Goal: Task Accomplishment & Management: Use online tool/utility

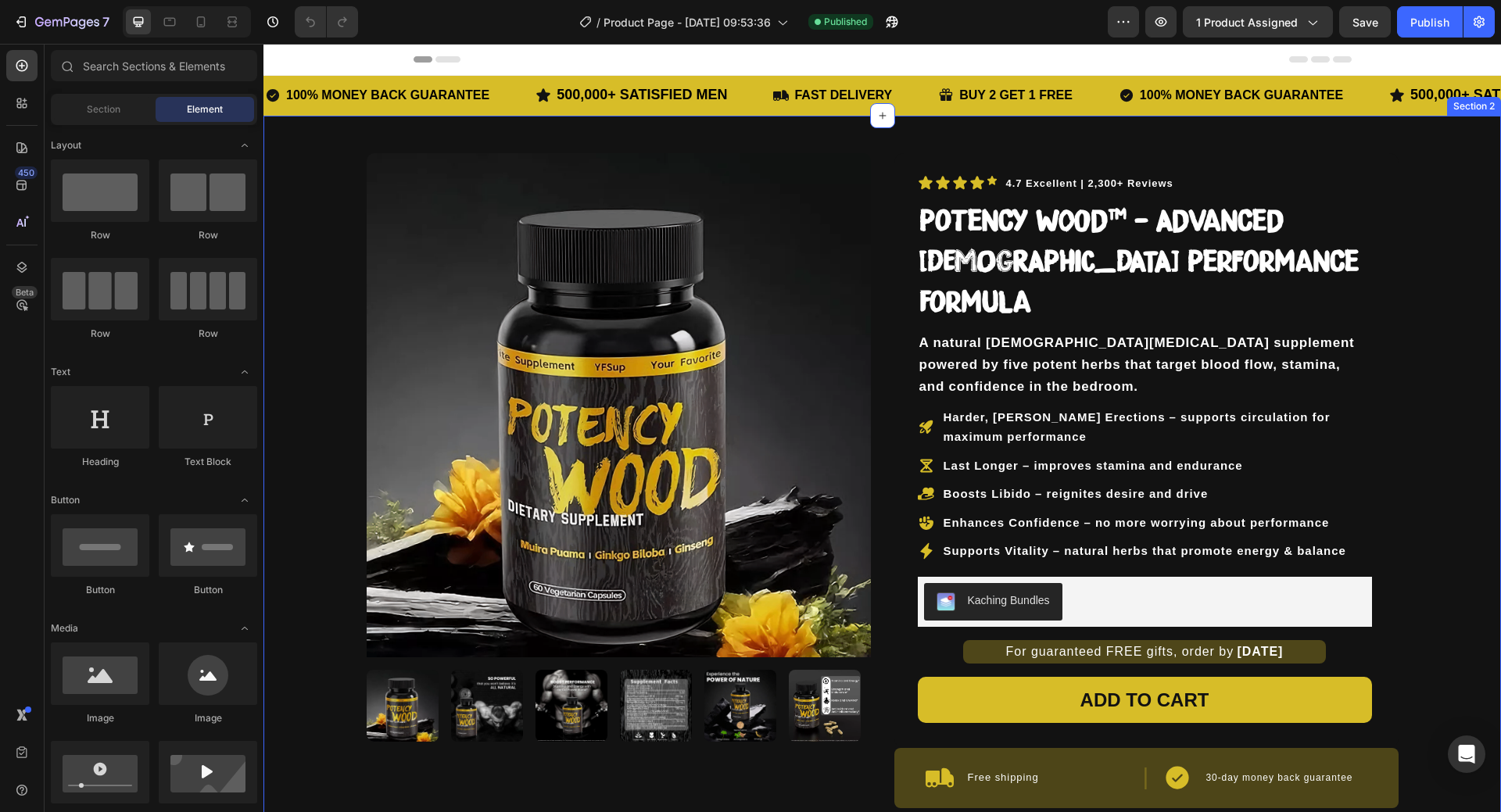
click at [1421, 309] on div "Product Images 4.7 Excellent | 2,300+ Reviews Text Block Icon Icon Icon Icon Ic…" at bounding box center [882, 584] width 1238 height 938
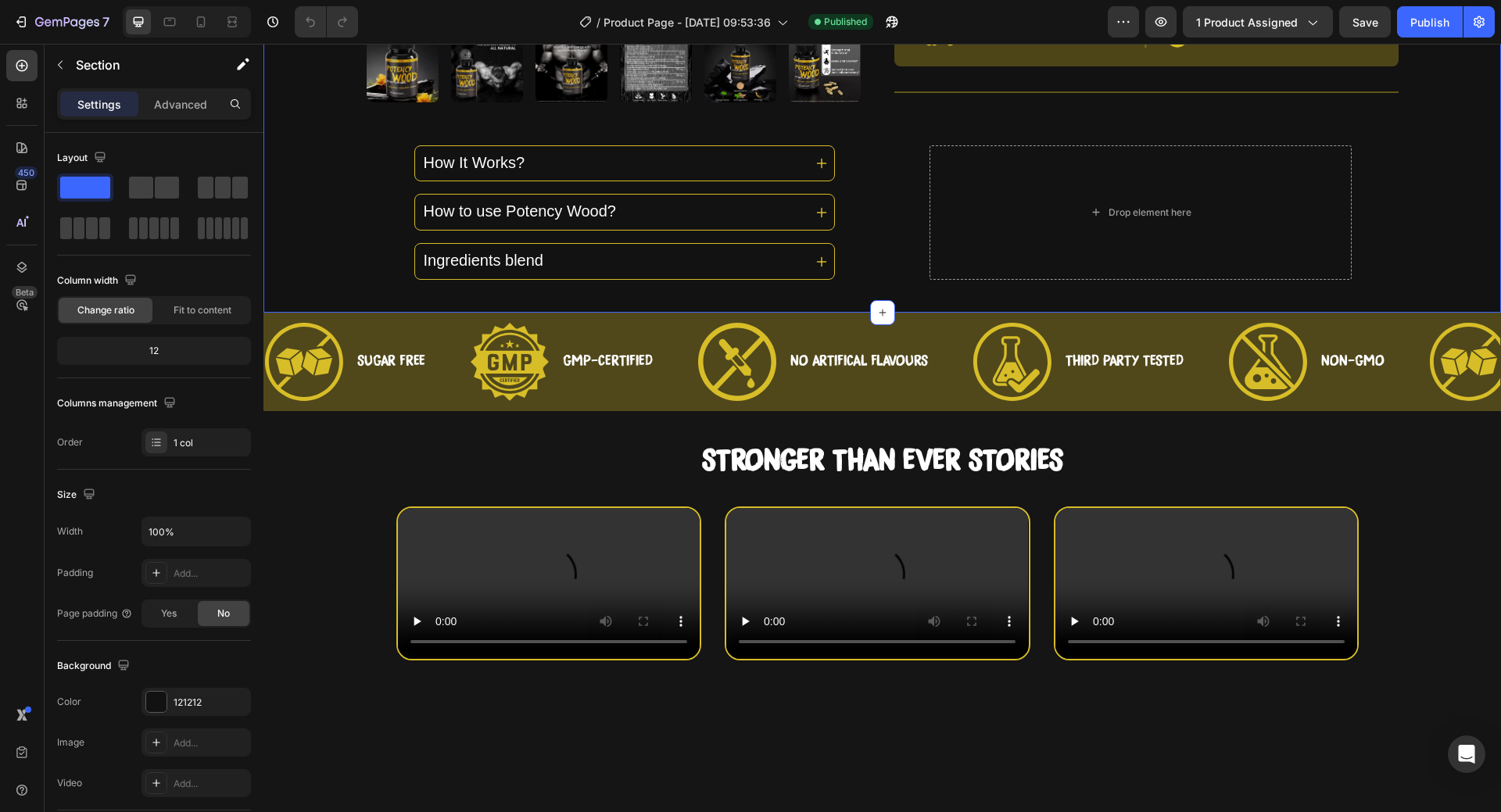
scroll to position [860, 0]
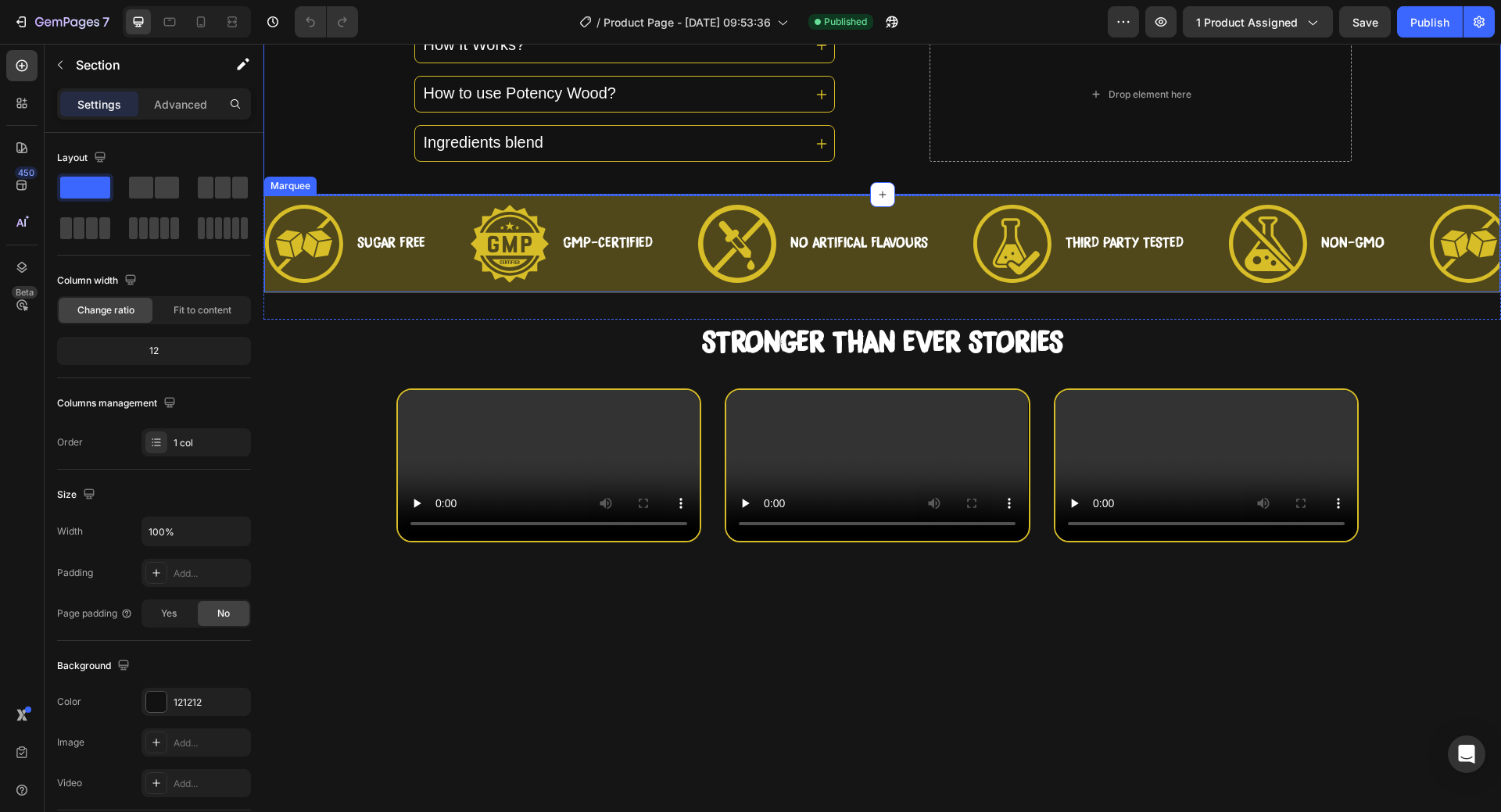
click at [949, 242] on div "Icon NO ARTIFICAL FLAVOURS Text Block Row" at bounding box center [835, 244] width 275 height 78
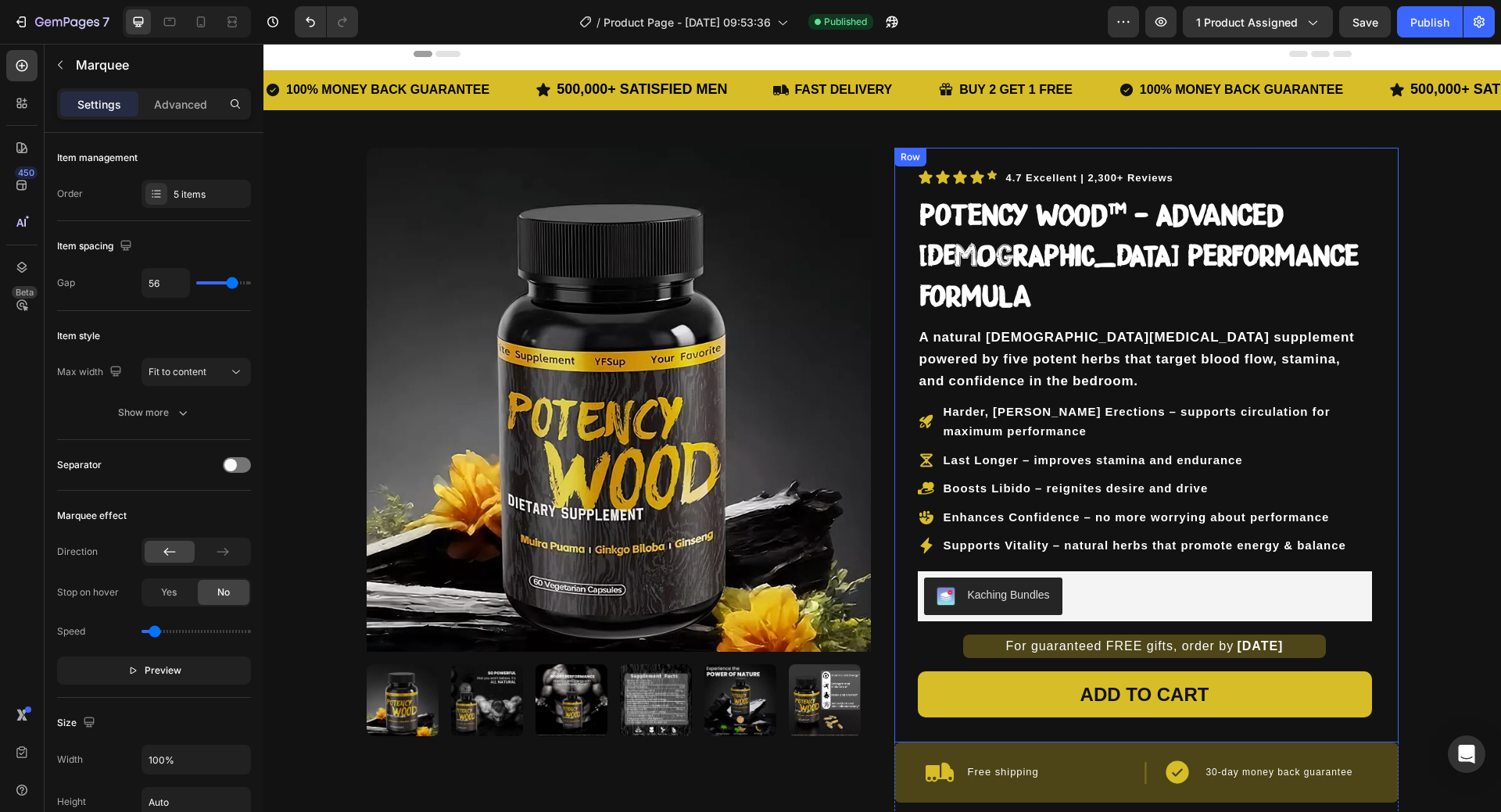
scroll to position [0, 0]
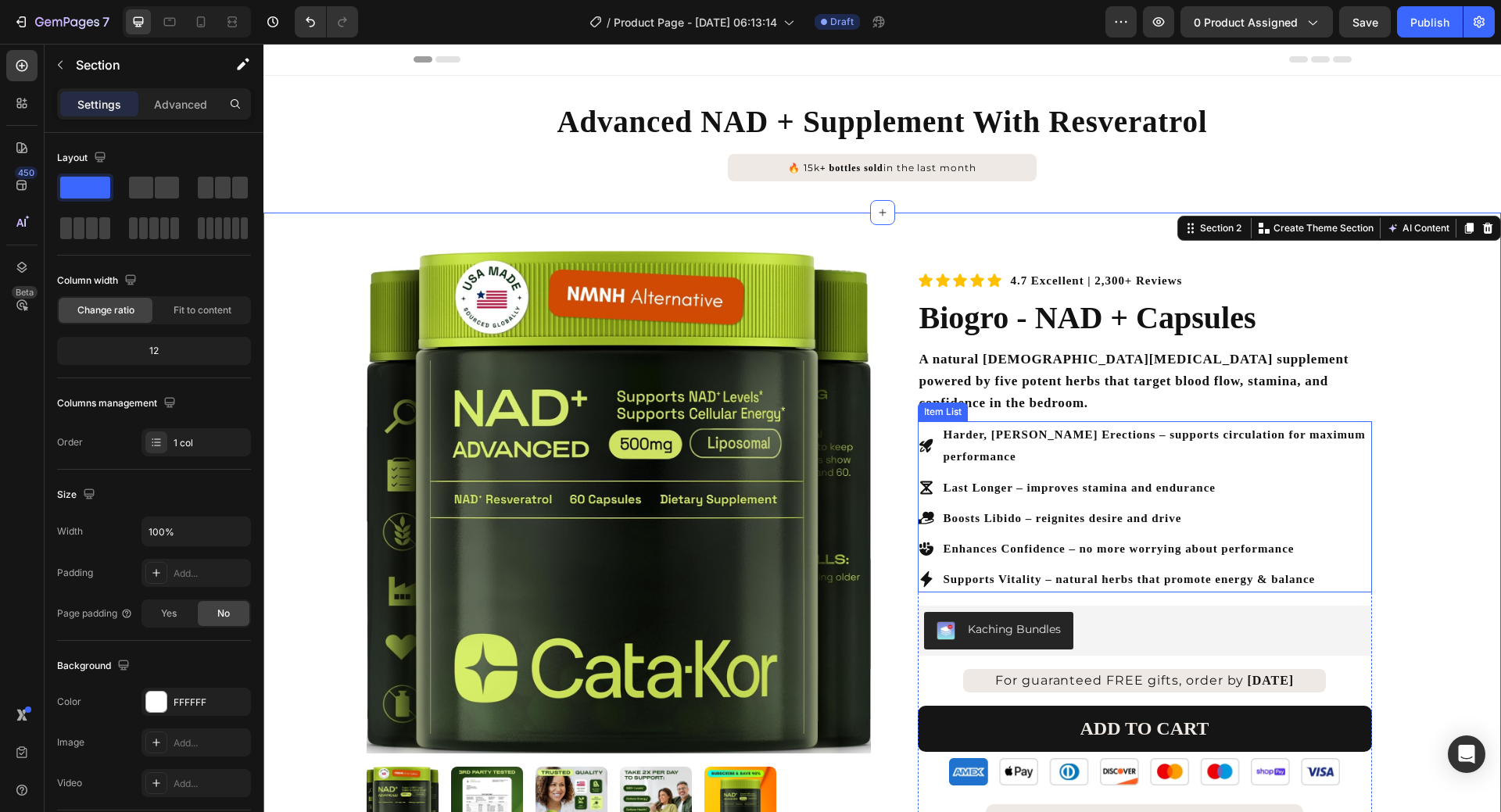
scroll to position [391, 0]
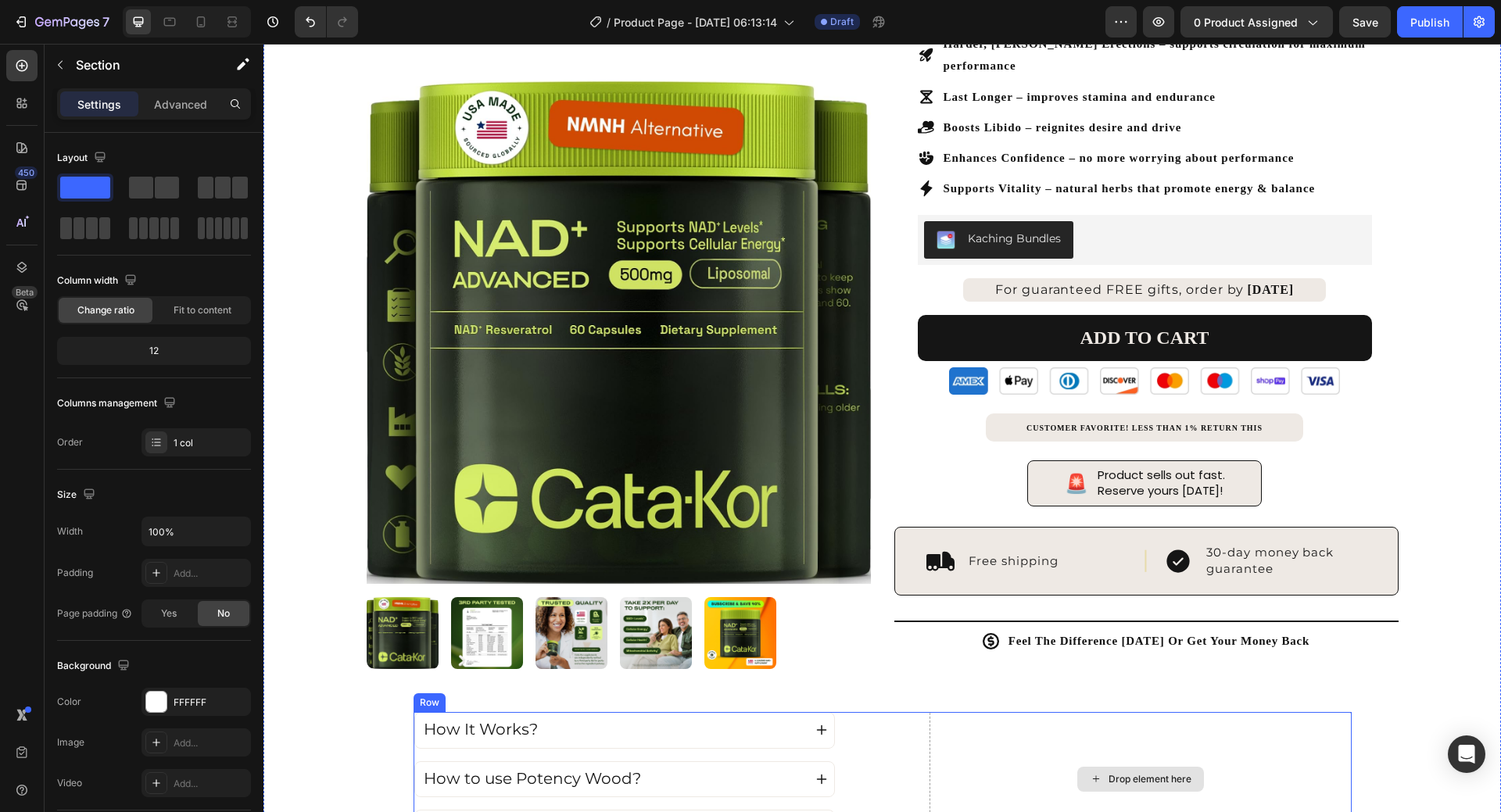
click at [1117, 712] on div "Drop element here" at bounding box center [1140, 780] width 422 height 135
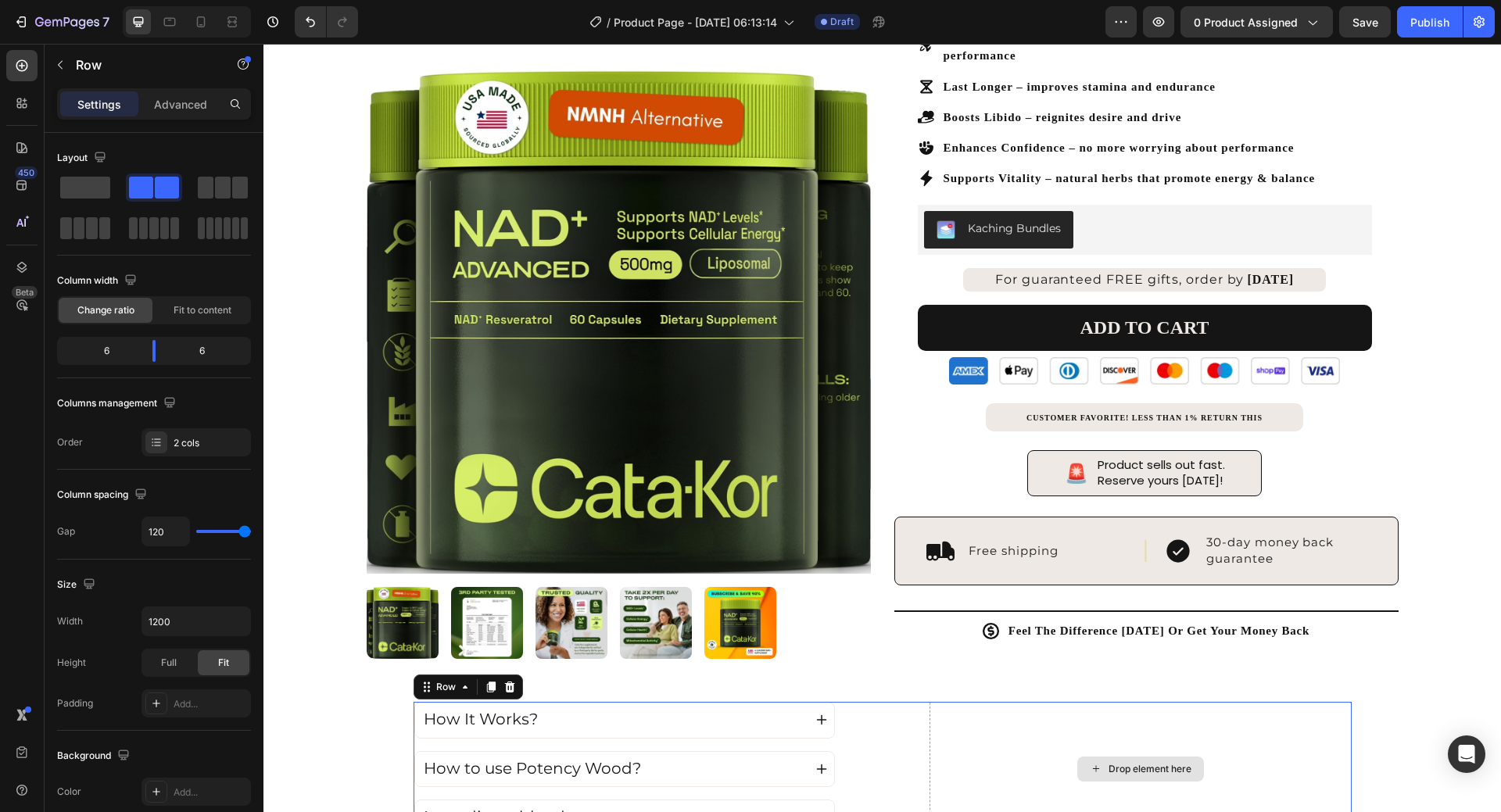
scroll to position [626, 0]
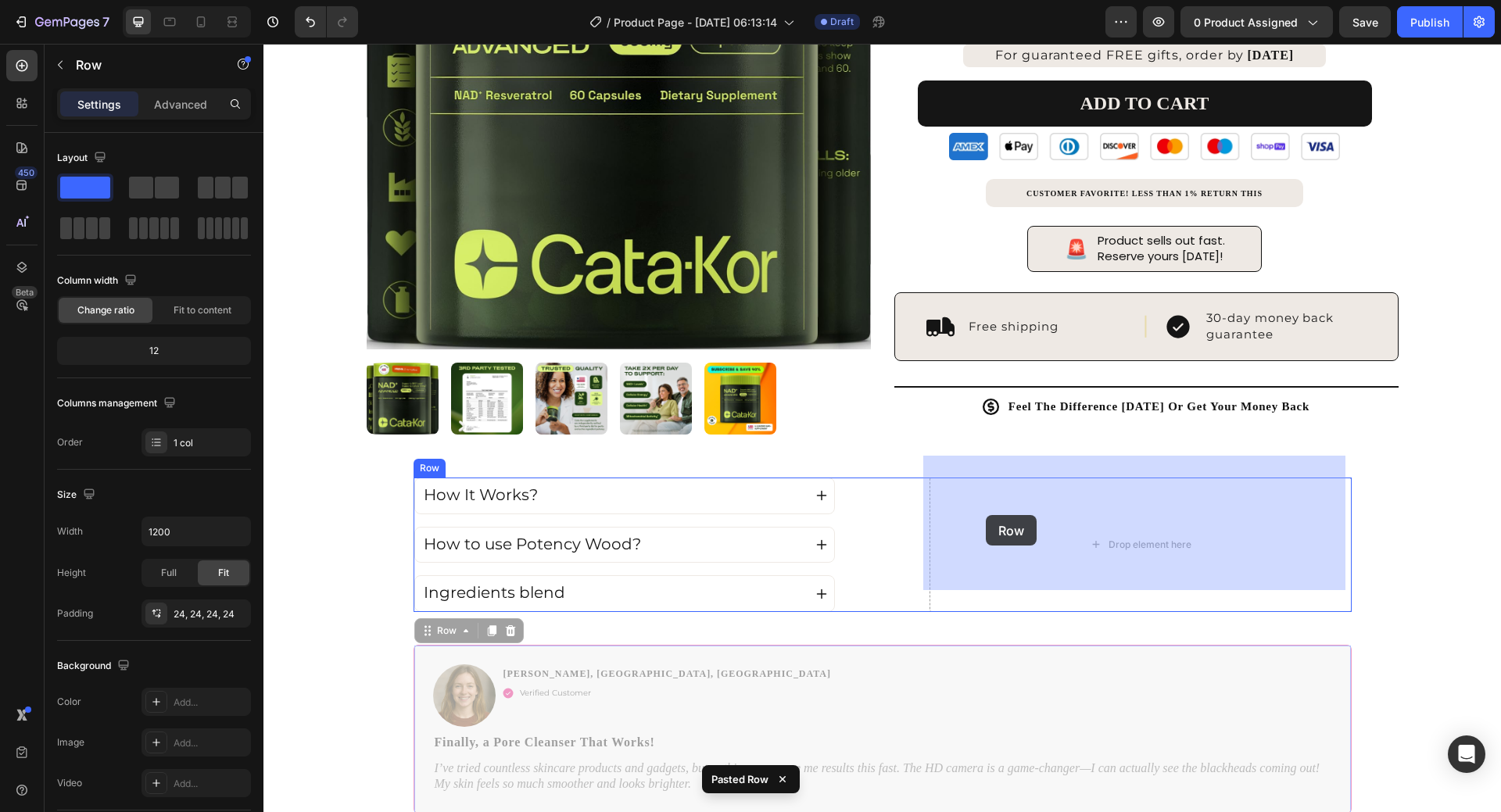
drag, startPoint x: 421, startPoint y: 609, endPoint x: 986, endPoint y: 515, distance: 572.8
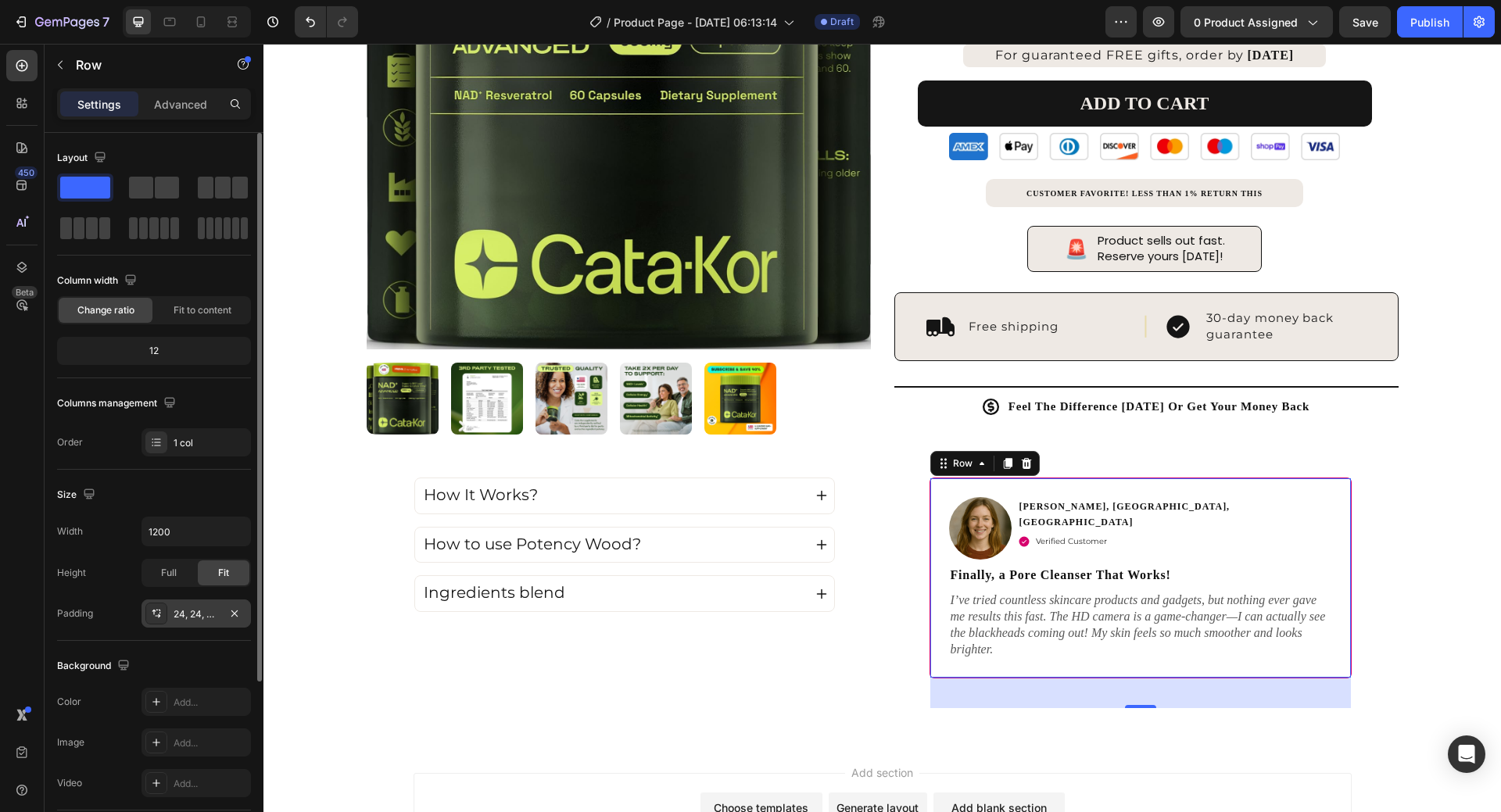
scroll to position [230, 0]
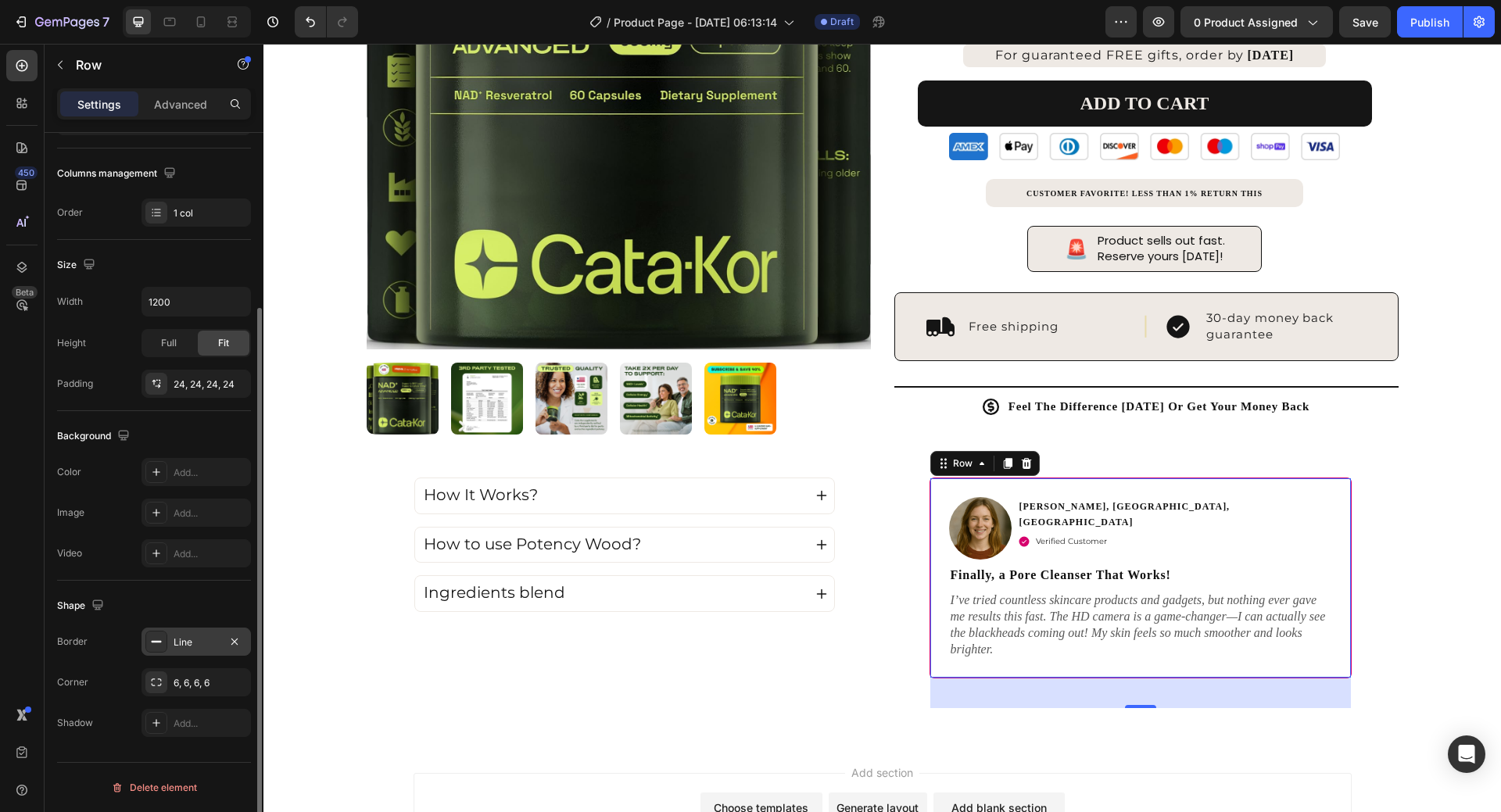
click at [157, 631] on div at bounding box center [157, 642] width 22 height 22
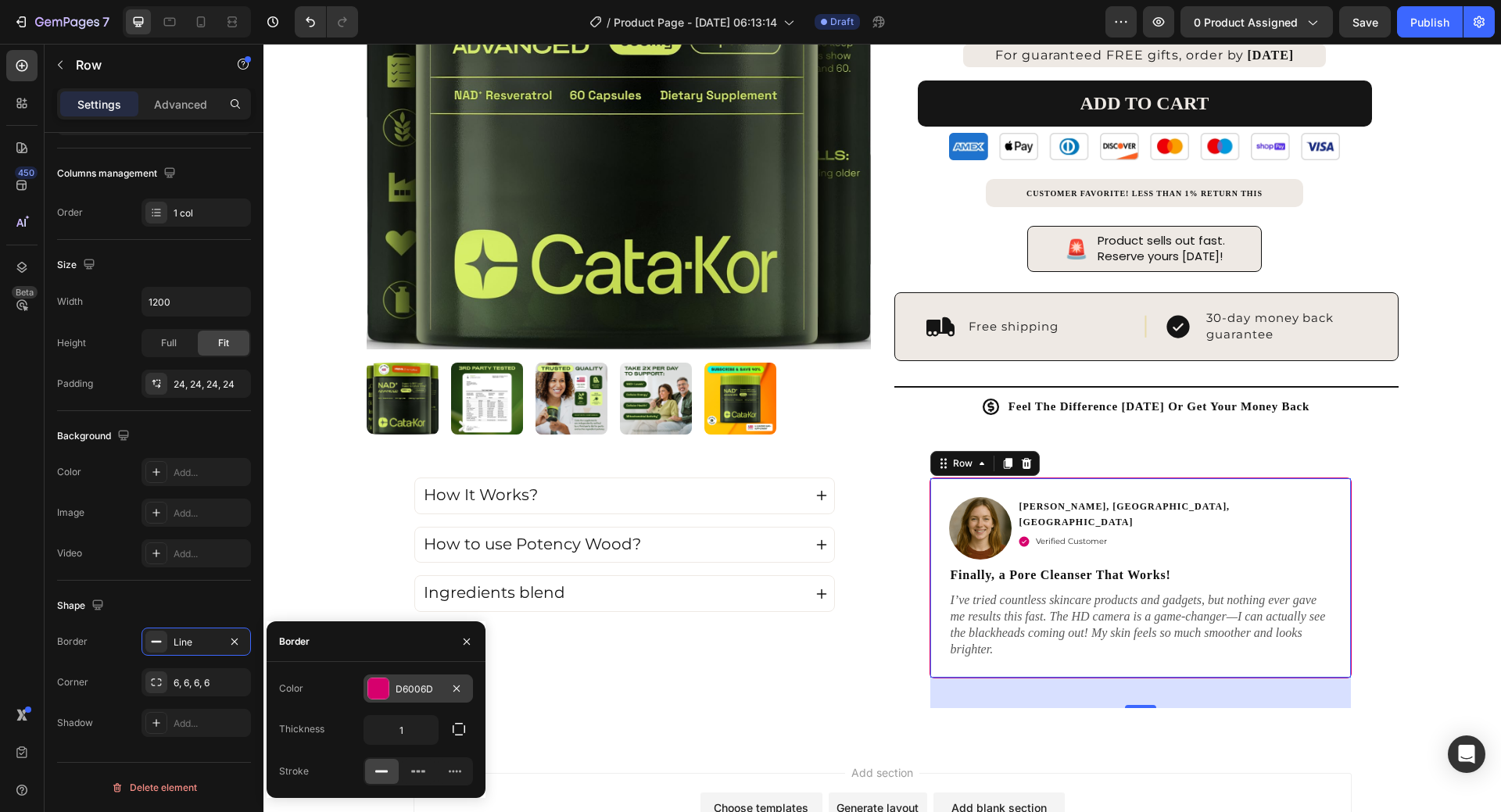
click at [378, 696] on div at bounding box center [378, 688] width 20 height 20
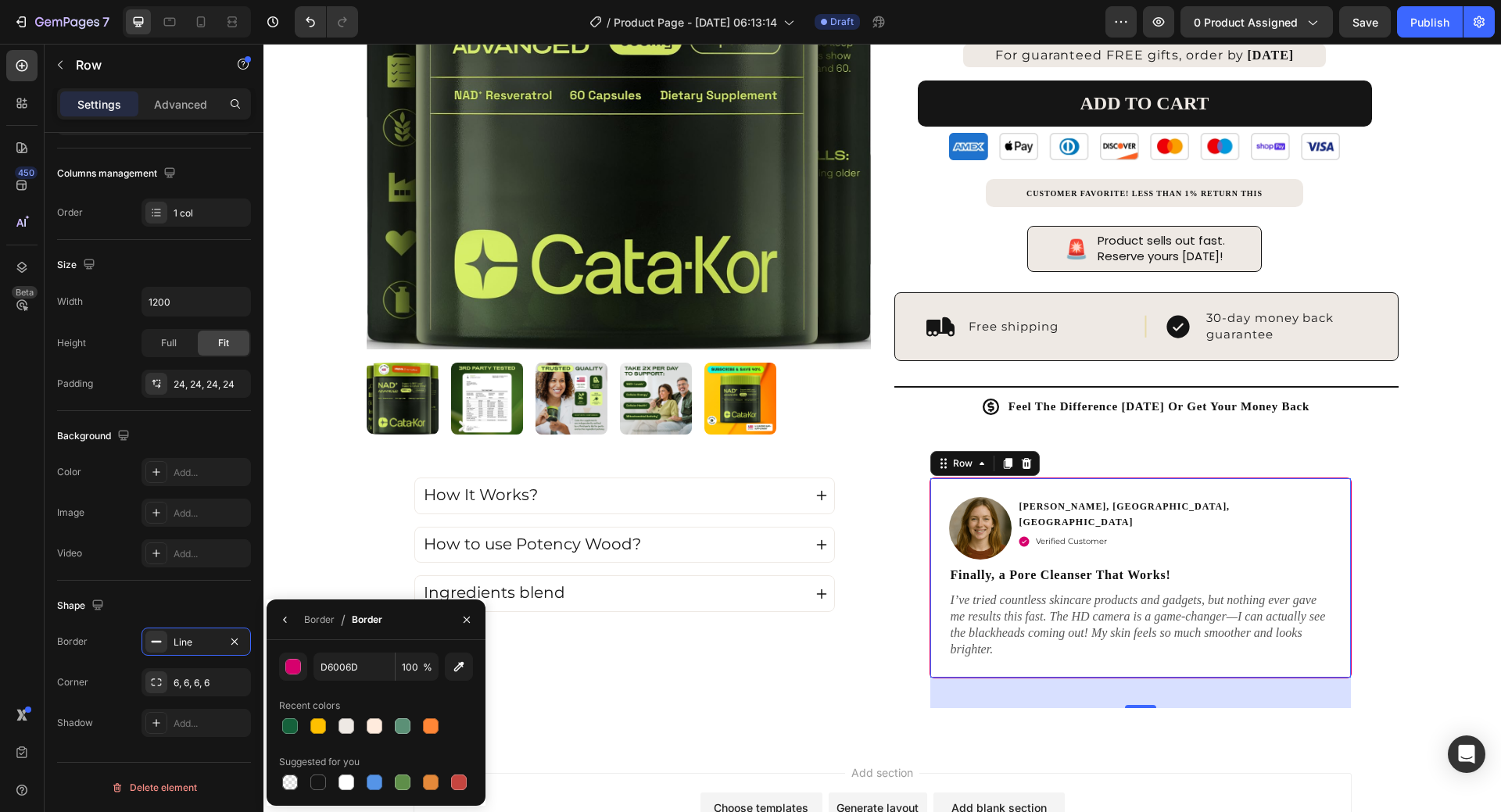
click at [334, 724] on div at bounding box center [376, 726] width 194 height 22
click at [322, 779] on div at bounding box center [318, 782] width 16 height 16
type input "151515"
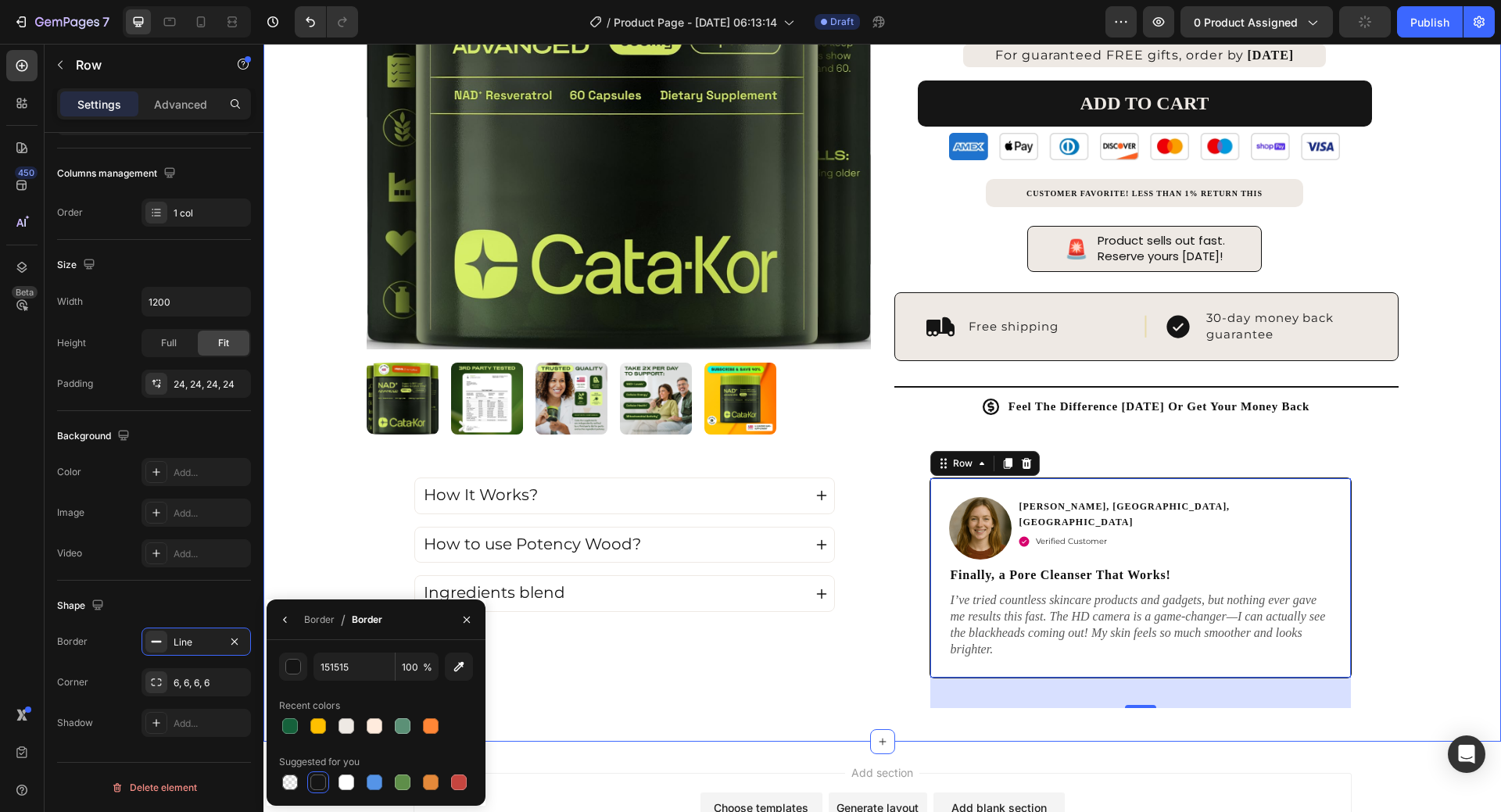
click at [1394, 519] on div "Product Images 4.7 Excellent | 2,300+ Reviews Text Block Icon Icon Icon Icon Ic…" at bounding box center [882, 165] width 1238 height 1155
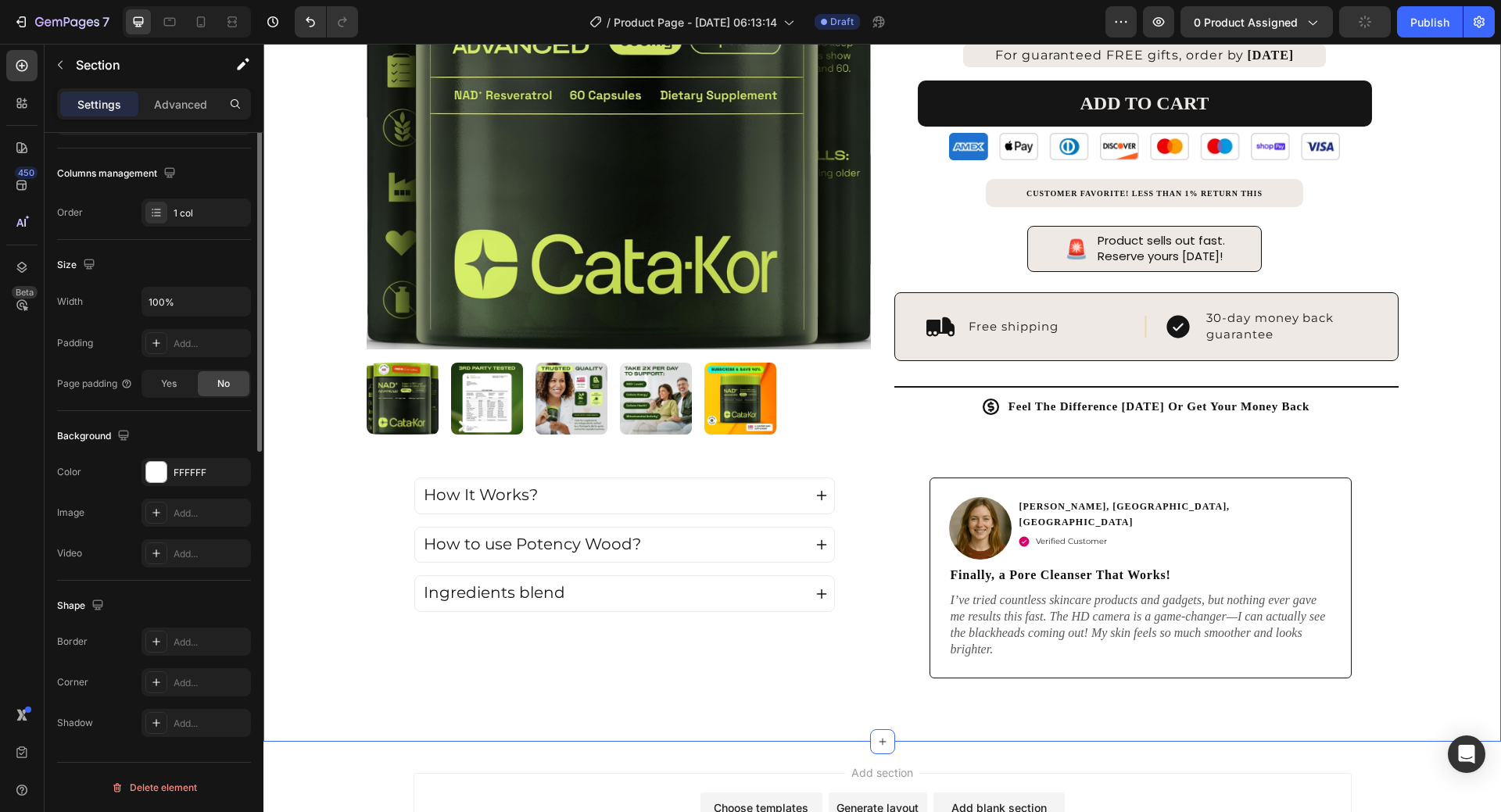
scroll to position [0, 0]
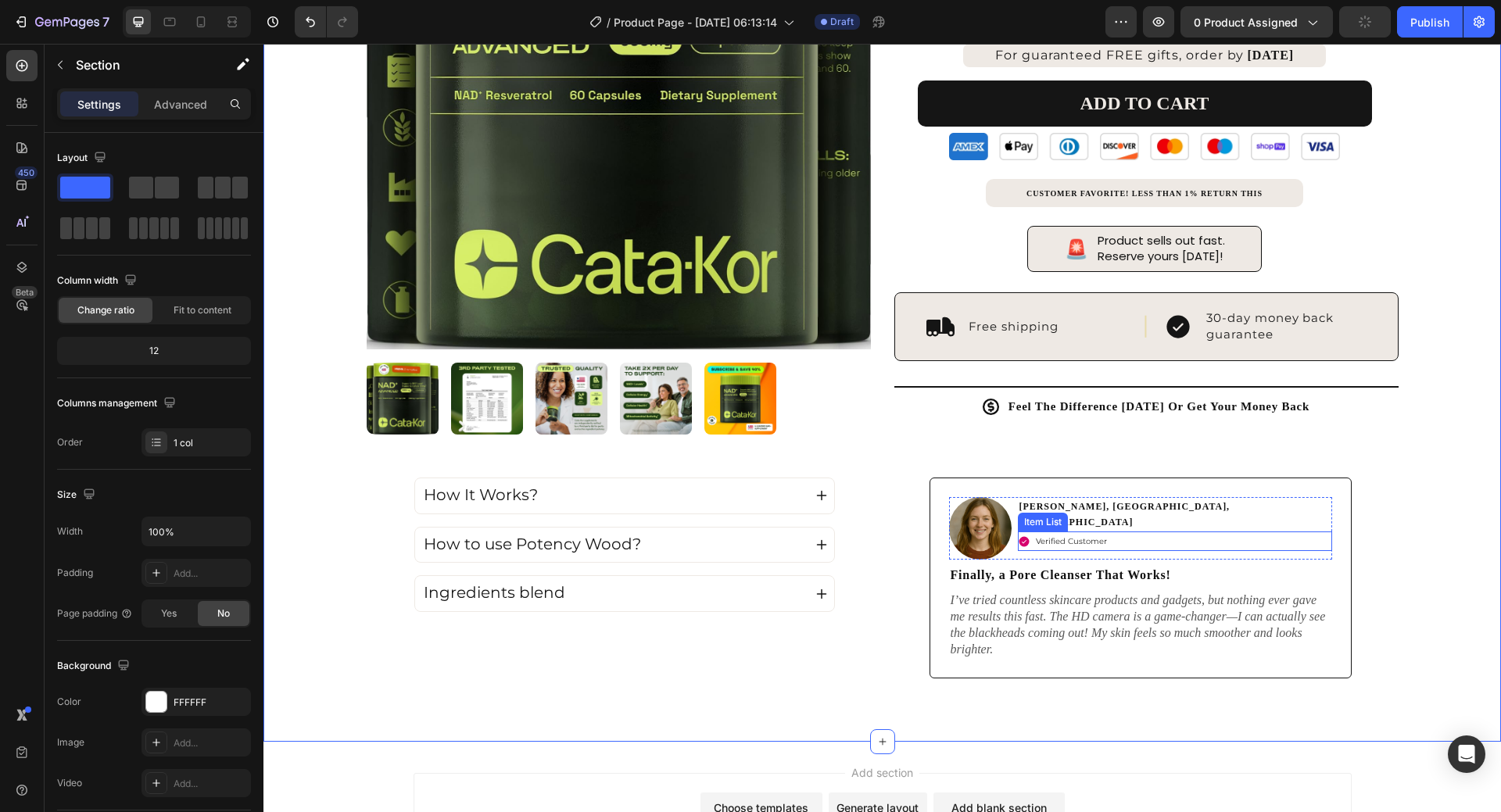
click at [1019, 536] on icon at bounding box center [1024, 541] width 10 height 10
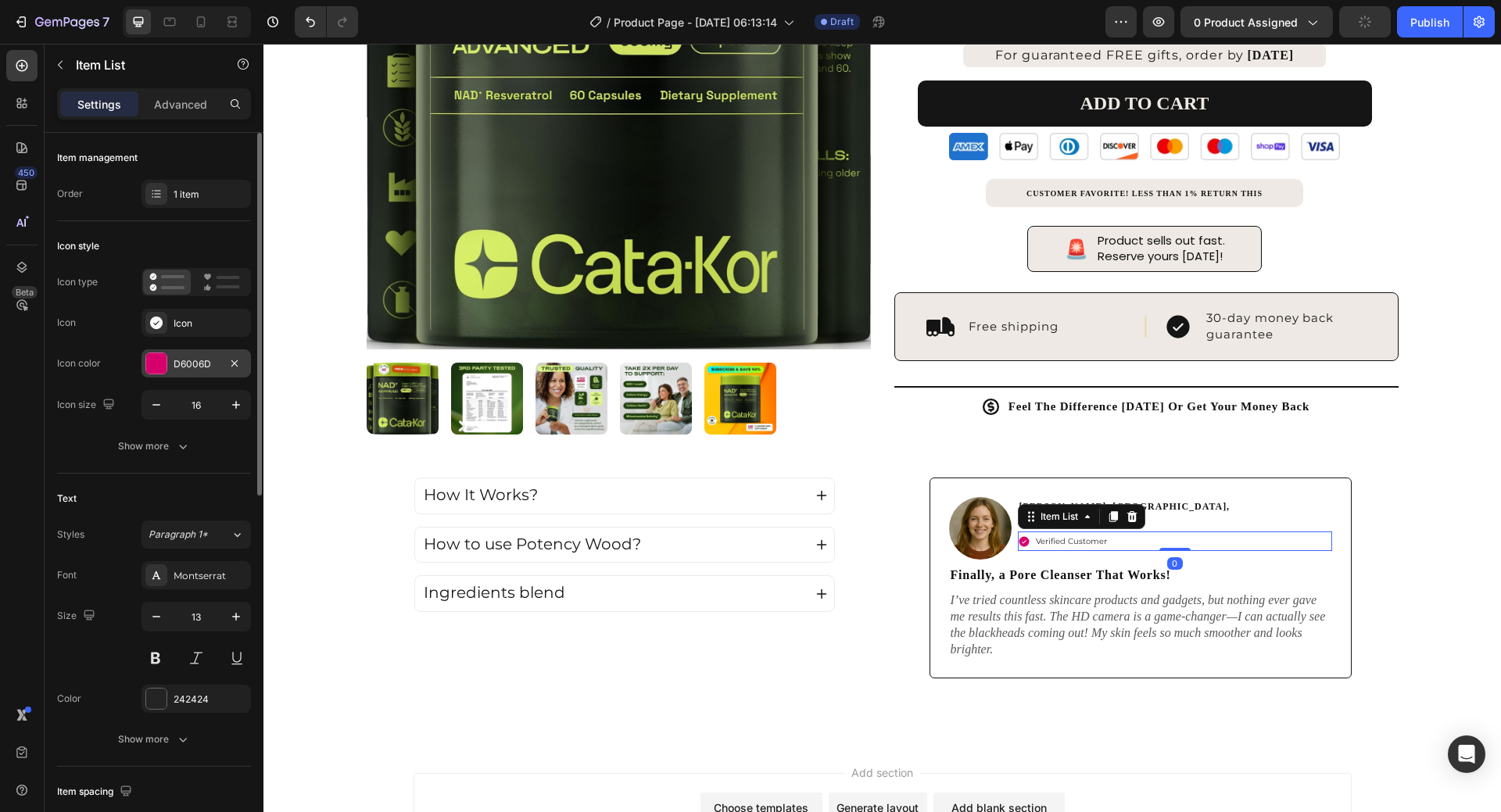
click at [177, 372] on div "D6006D" at bounding box center [196, 364] width 110 height 28
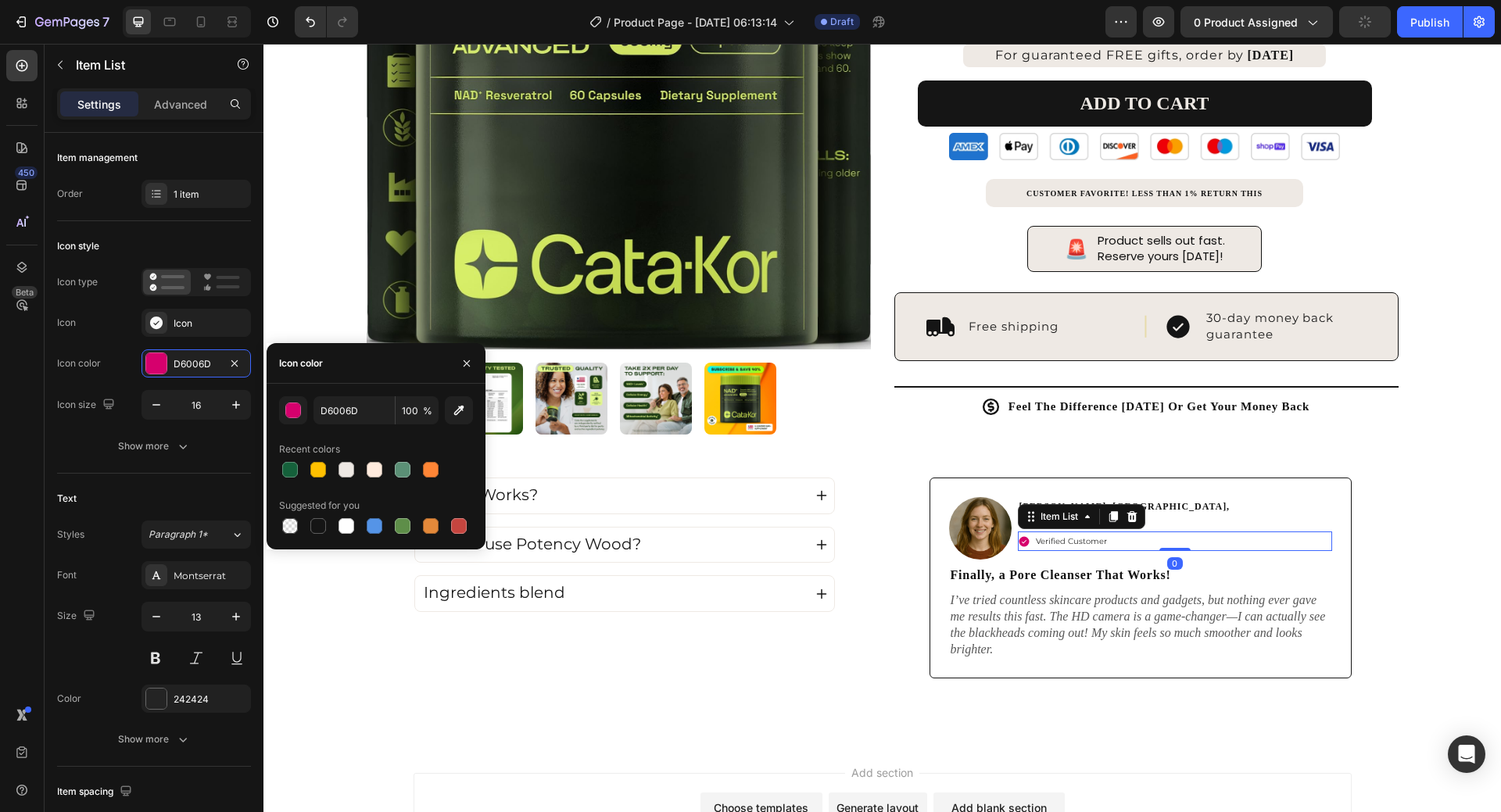
click at [345, 481] on div "D6006D 100 % Recent colors Suggested for you" at bounding box center [376, 466] width 194 height 140
click at [347, 468] on div at bounding box center [346, 470] width 16 height 16
type input "EEE9E4"
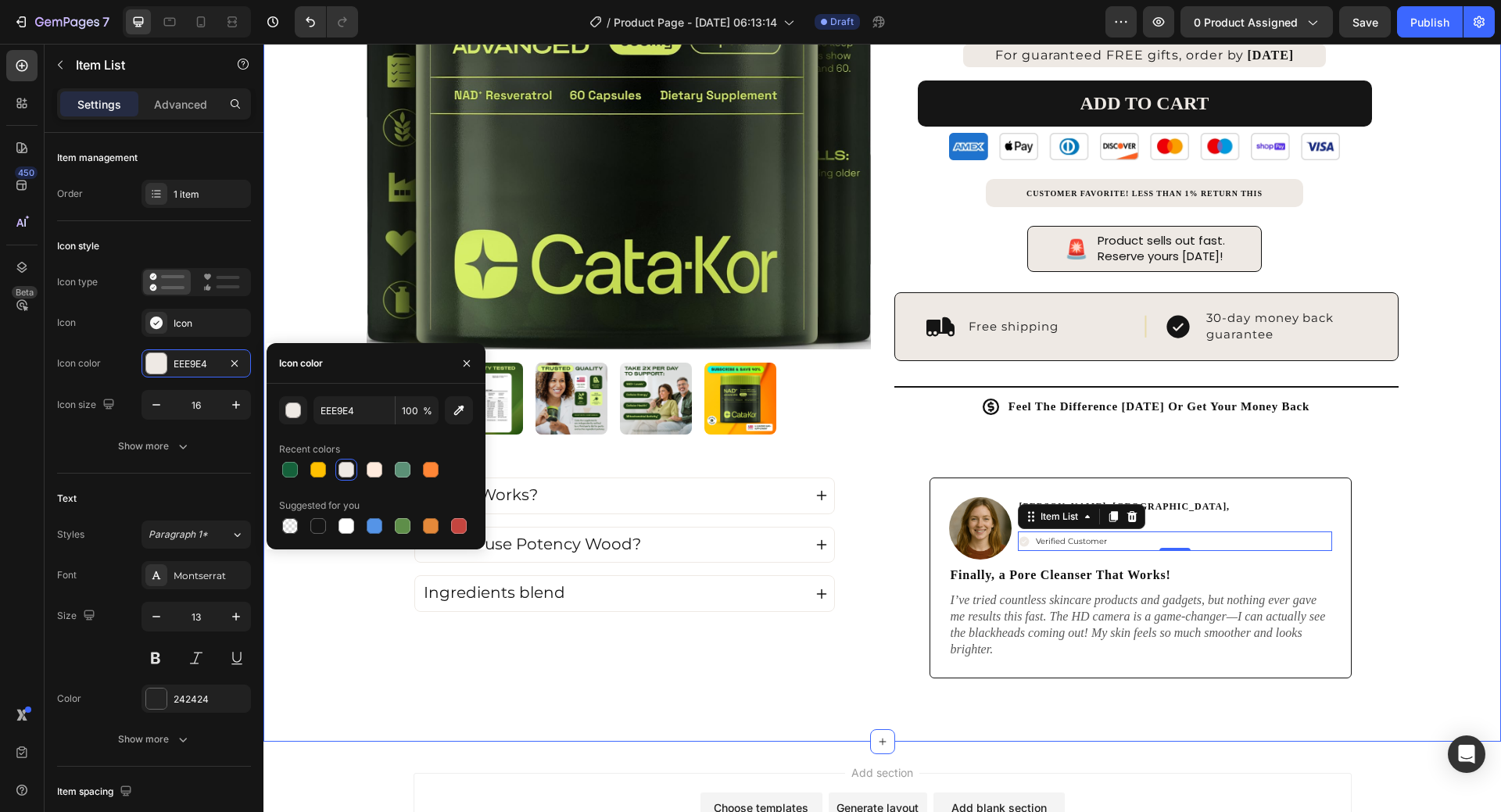
click at [1428, 555] on div "Product Images 4.7 Excellent | 2,300+ Reviews Text Block Icon Icon Icon Icon Ic…" at bounding box center [882, 165] width 1238 height 1155
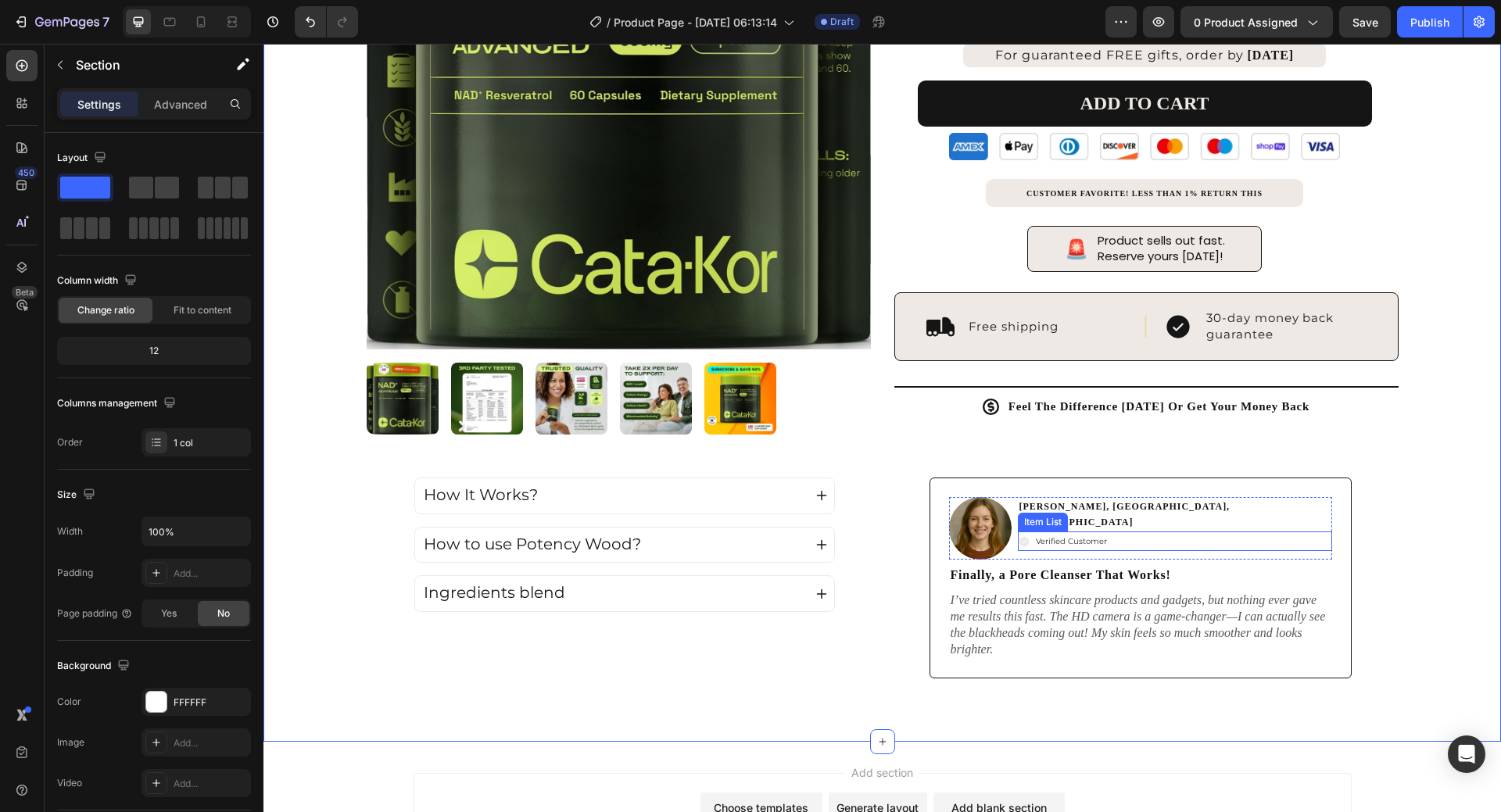
click at [1021, 536] on icon at bounding box center [1024, 541] width 10 height 10
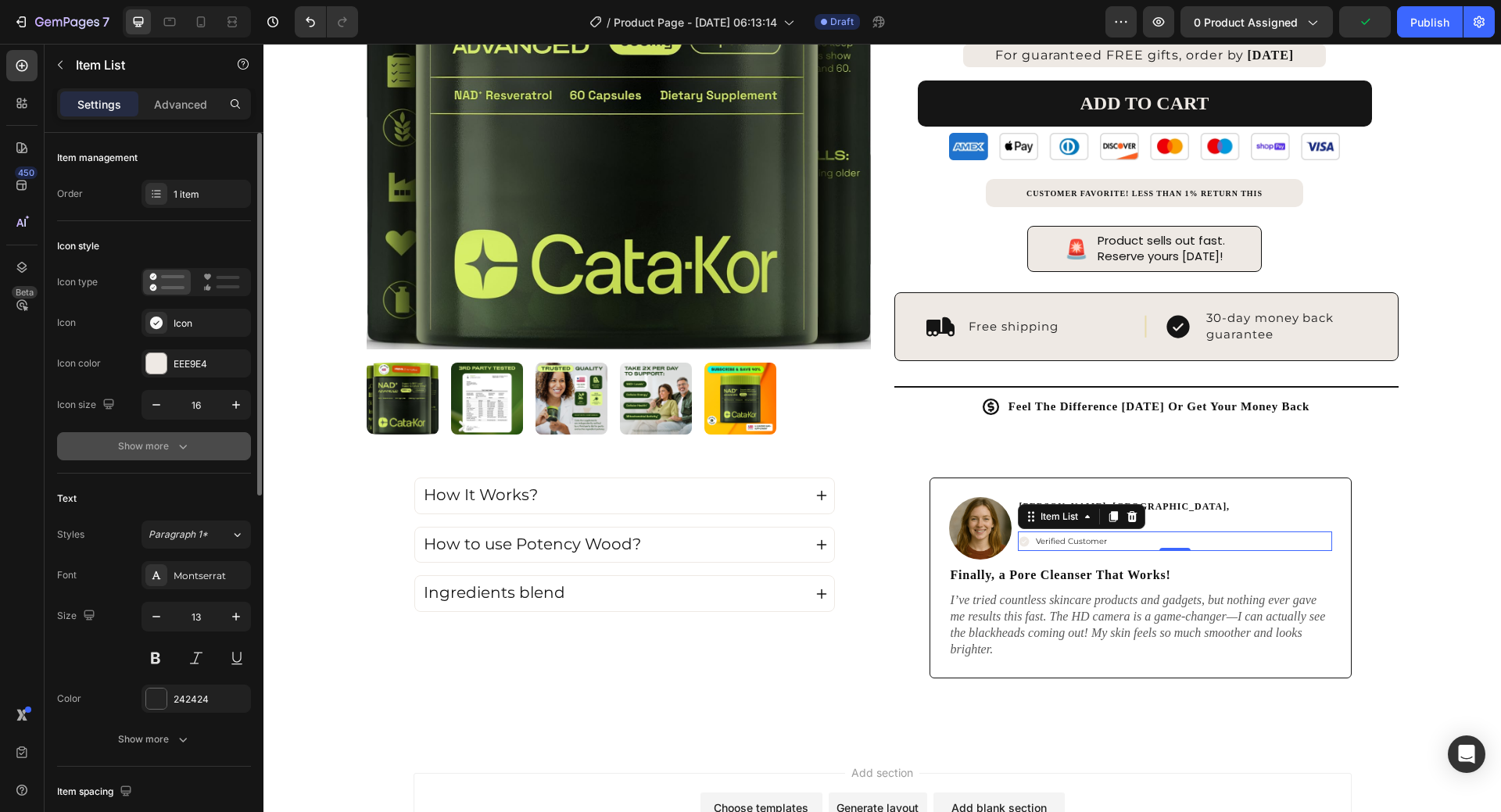
click at [158, 460] on button "Show more" at bounding box center [154, 446] width 194 height 28
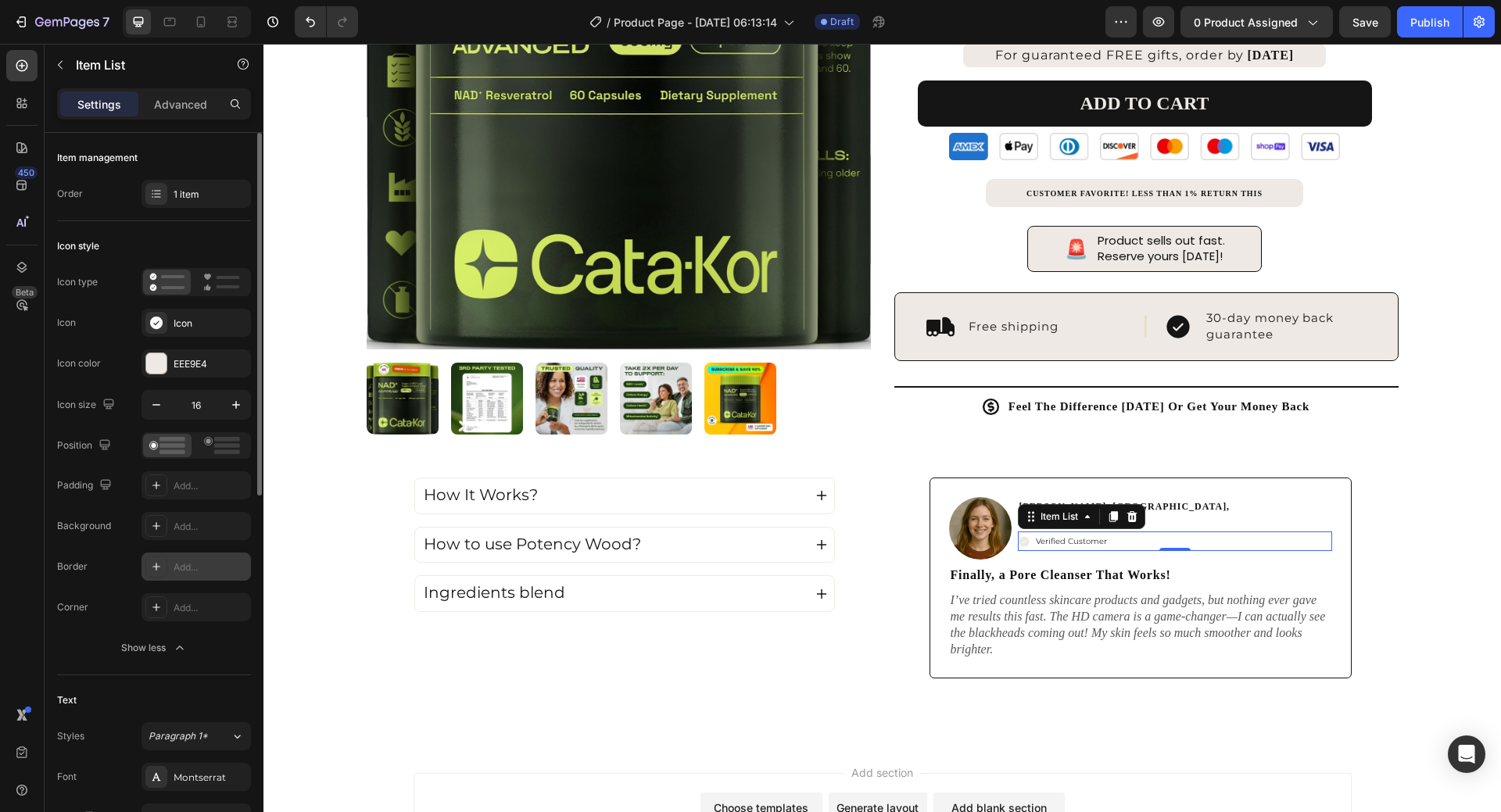
click at [182, 565] on div "Add..." at bounding box center [210, 567] width 74 height 14
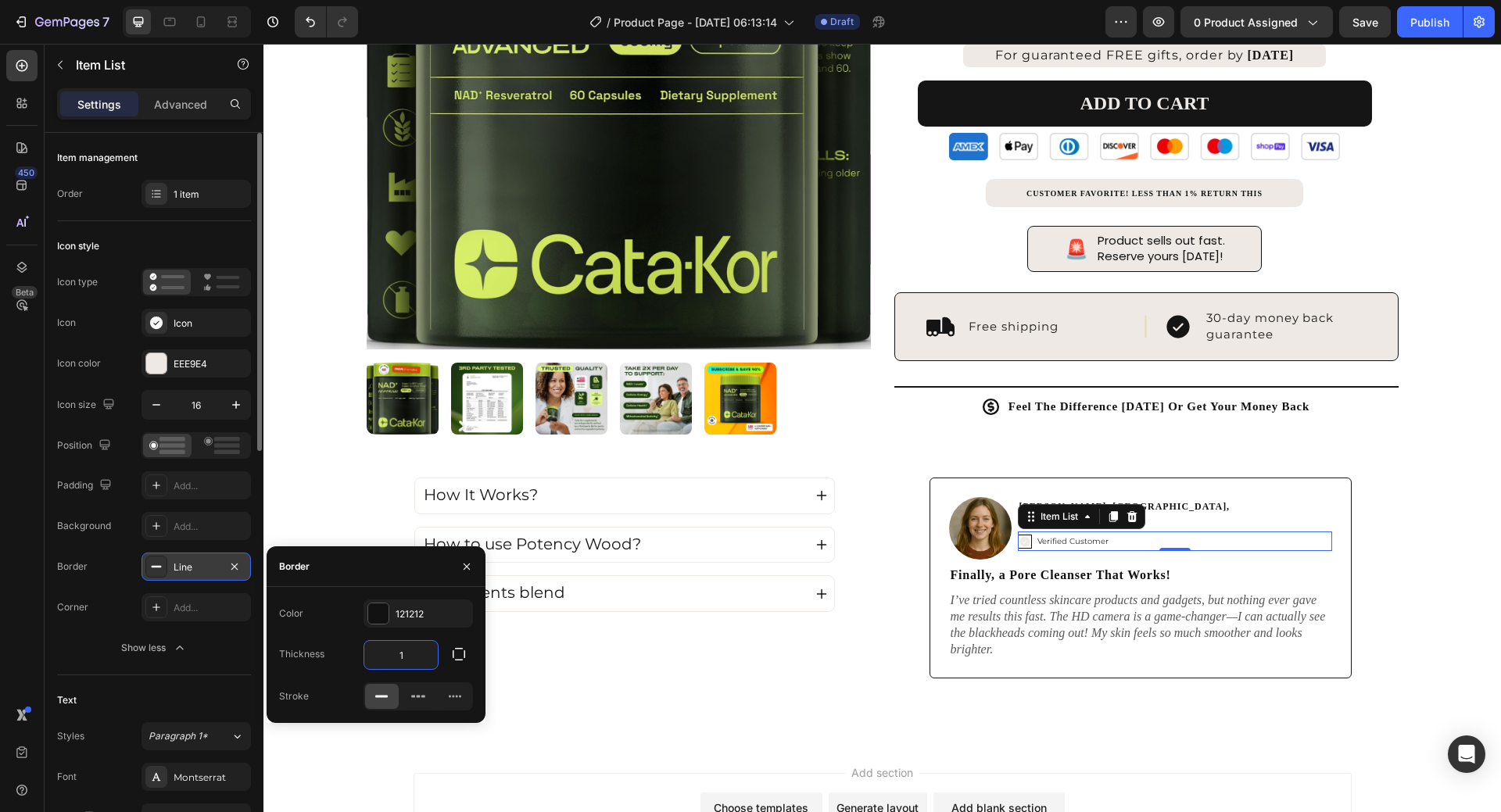
click at [404, 651] on input "1" at bounding box center [402, 655] width 74 height 28
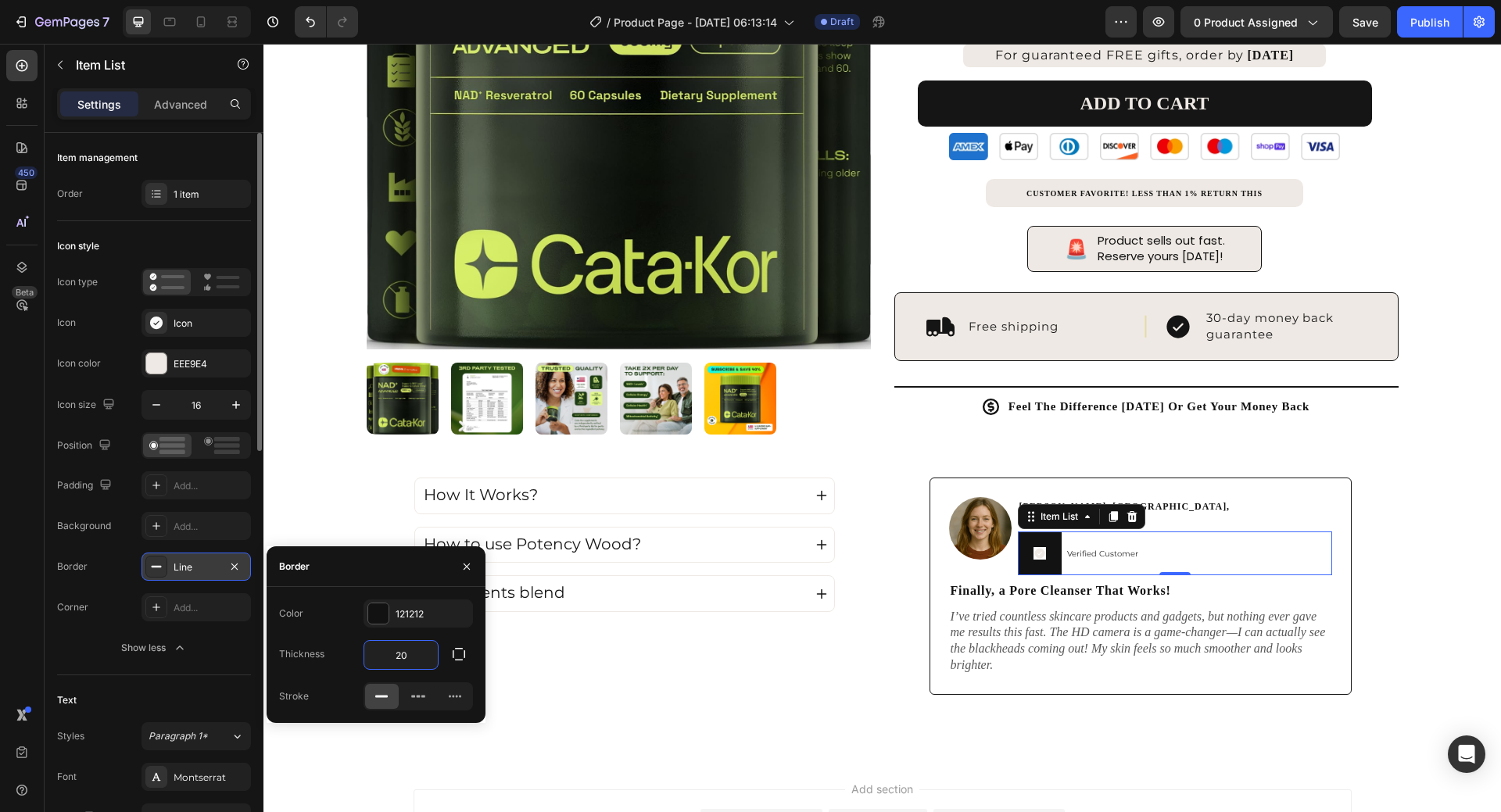
type input "2"
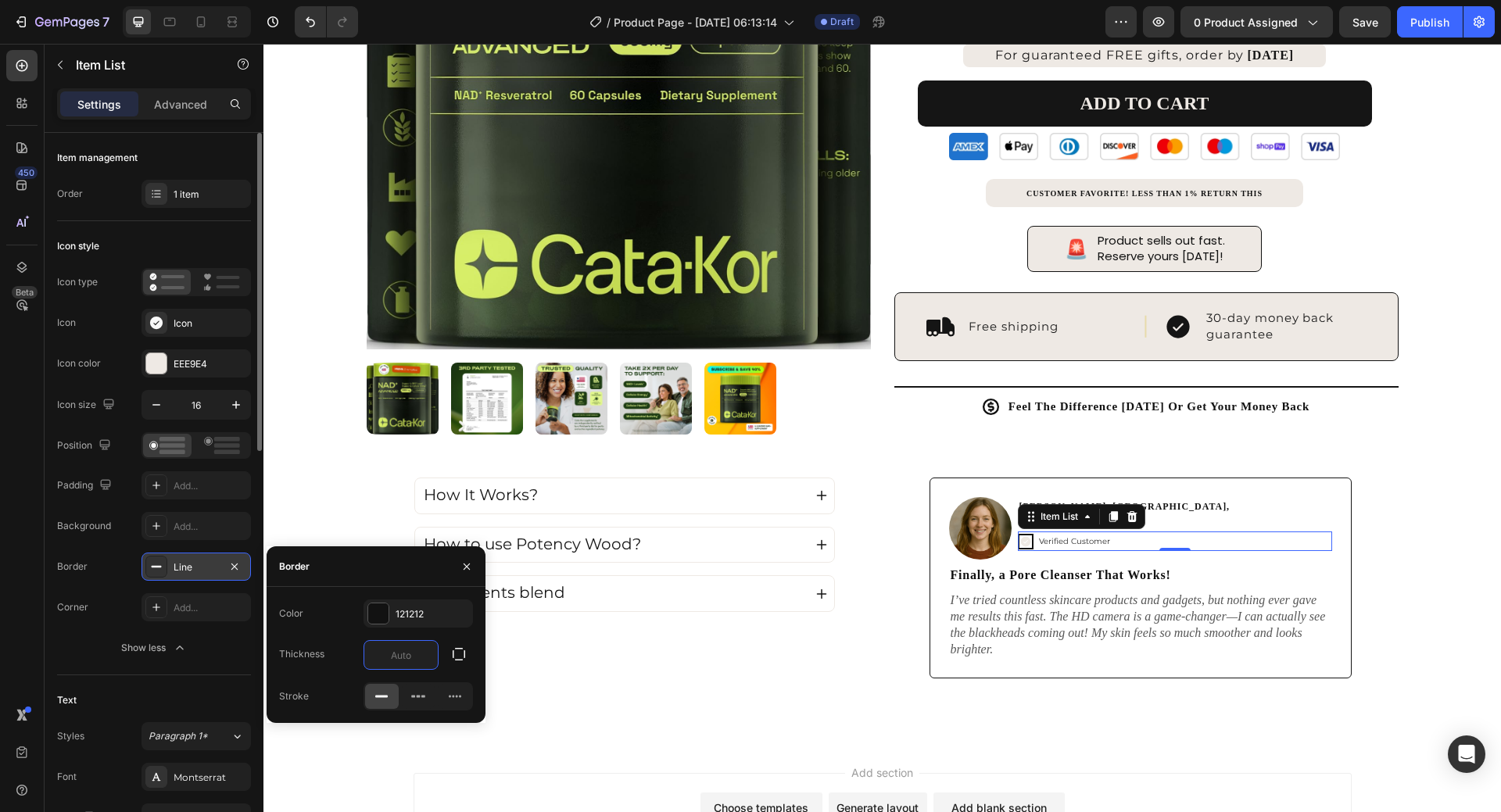
type input "2"
click at [238, 564] on icon "button" at bounding box center [234, 567] width 13 height 13
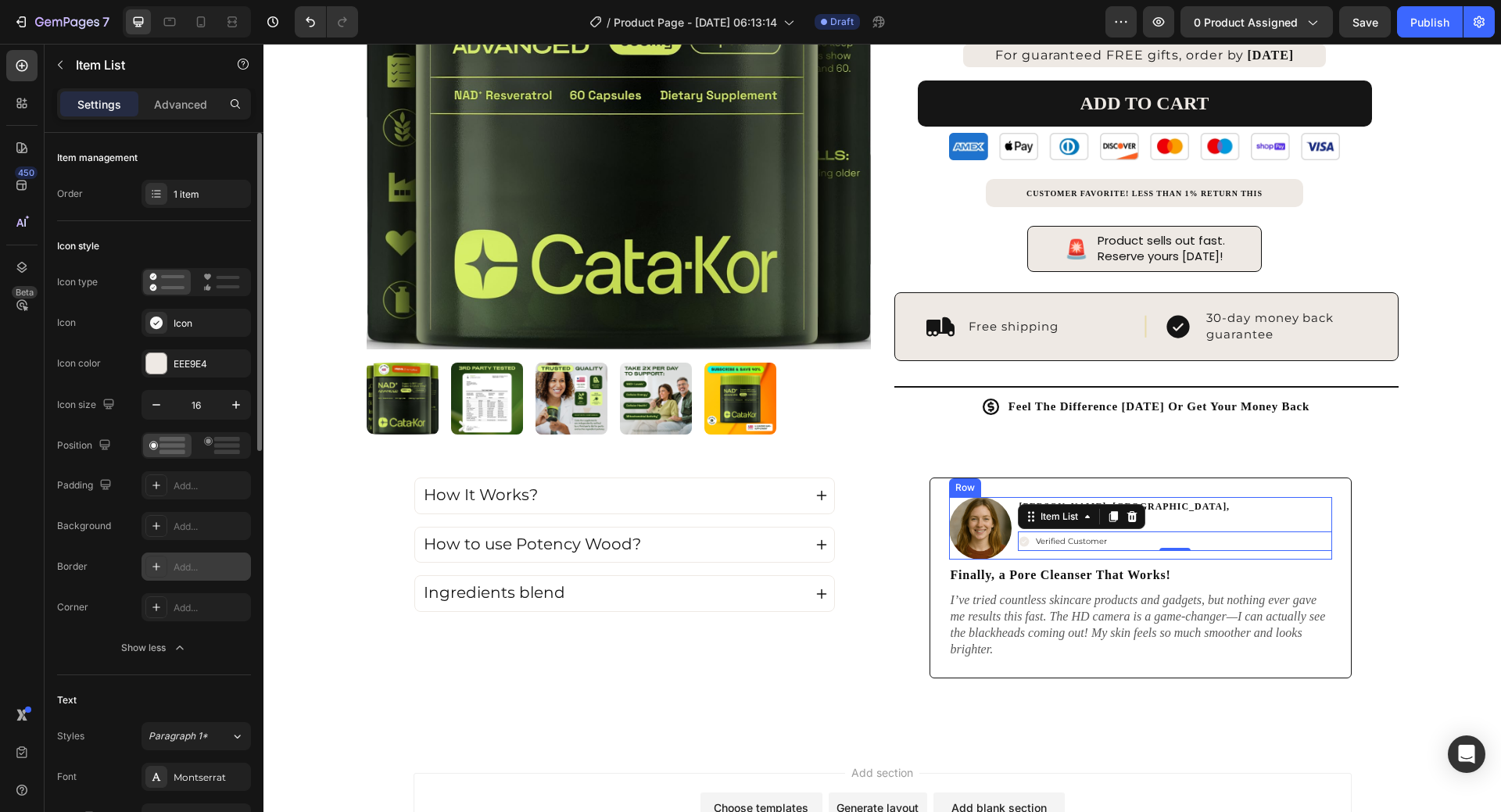
click at [1238, 519] on div "Image Amanda Reynolds, Austin, TX Text Block Verified Customer Item List 0 Row" at bounding box center [1140, 529] width 383 height 63
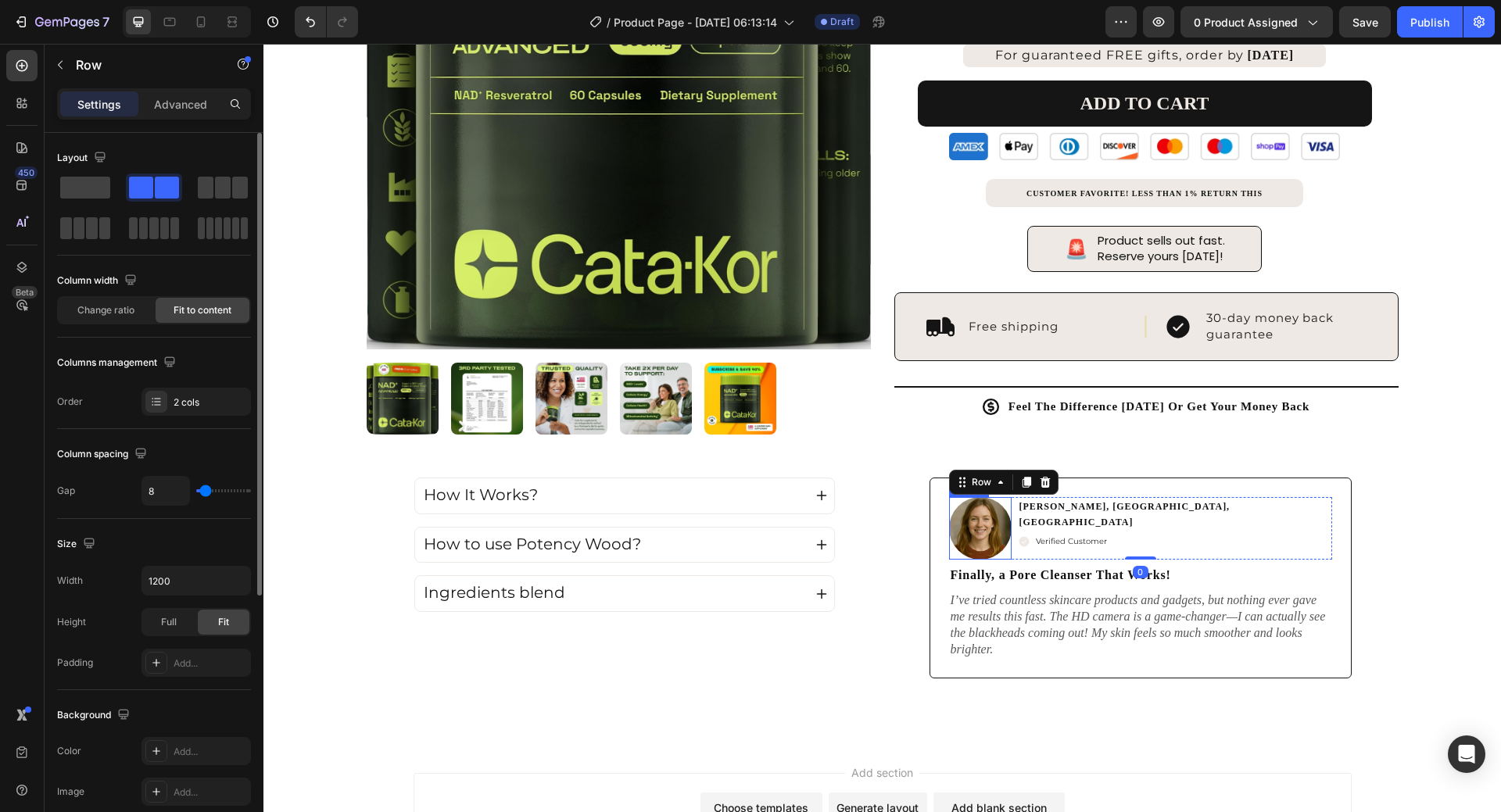
click at [975, 497] on img at bounding box center [980, 529] width 63 height 63
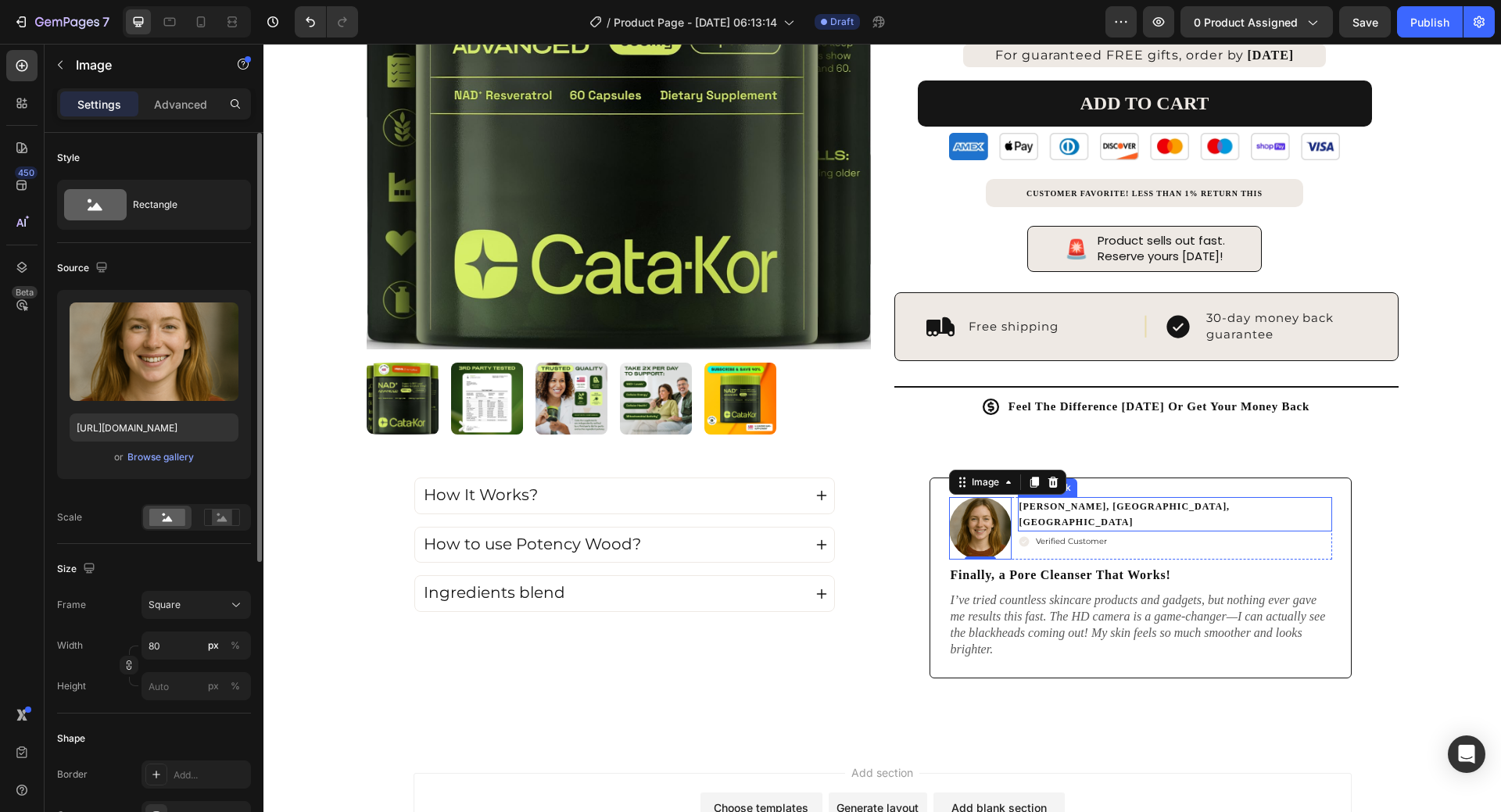
click at [1035, 498] on p "Amanda Reynolds, Austin, TX" at bounding box center [1175, 514] width 311 height 31
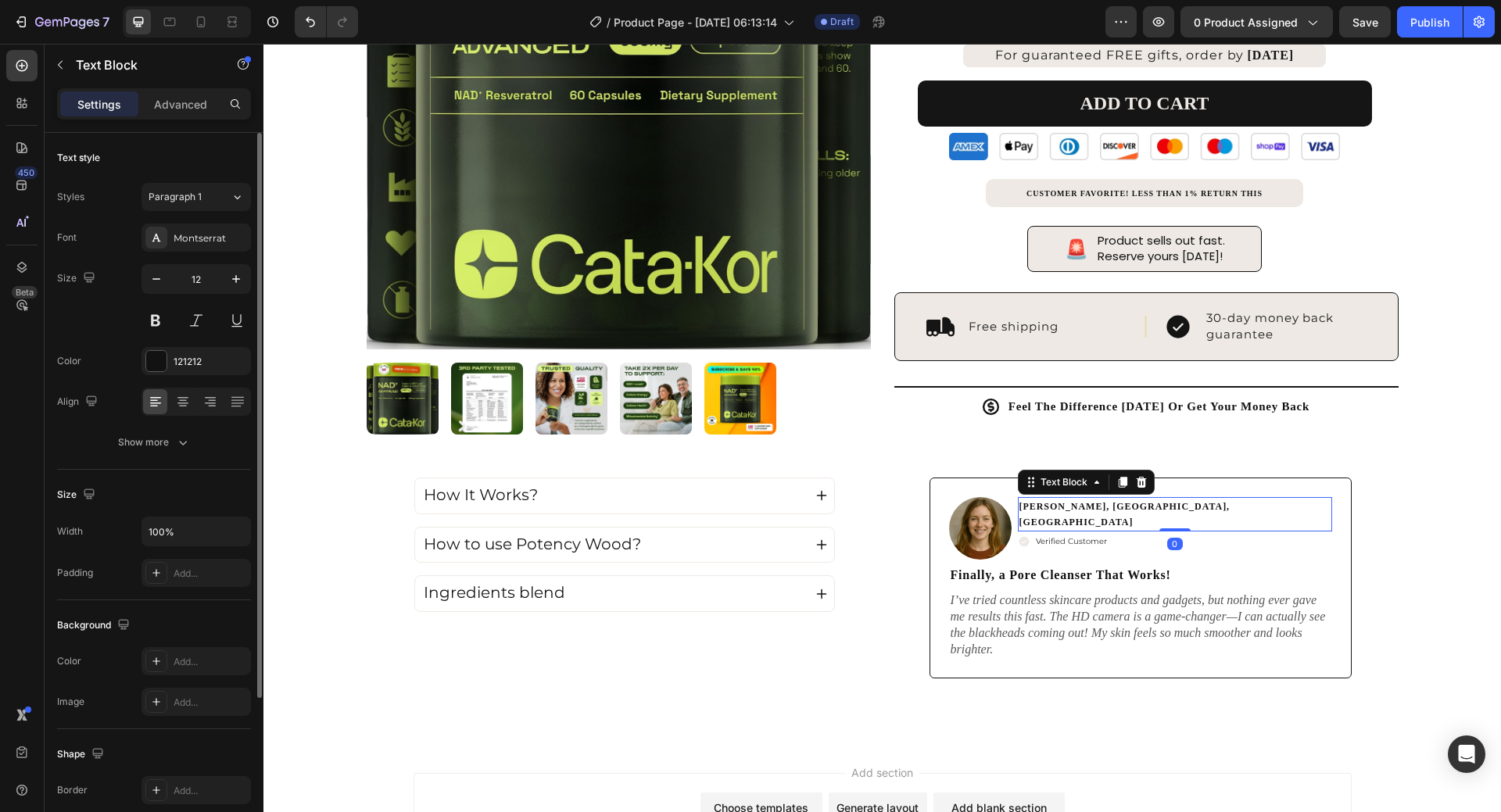
click at [1025, 501] on strong "Amanda Reynolds, Austin, TX" at bounding box center [1125, 514] width 211 height 27
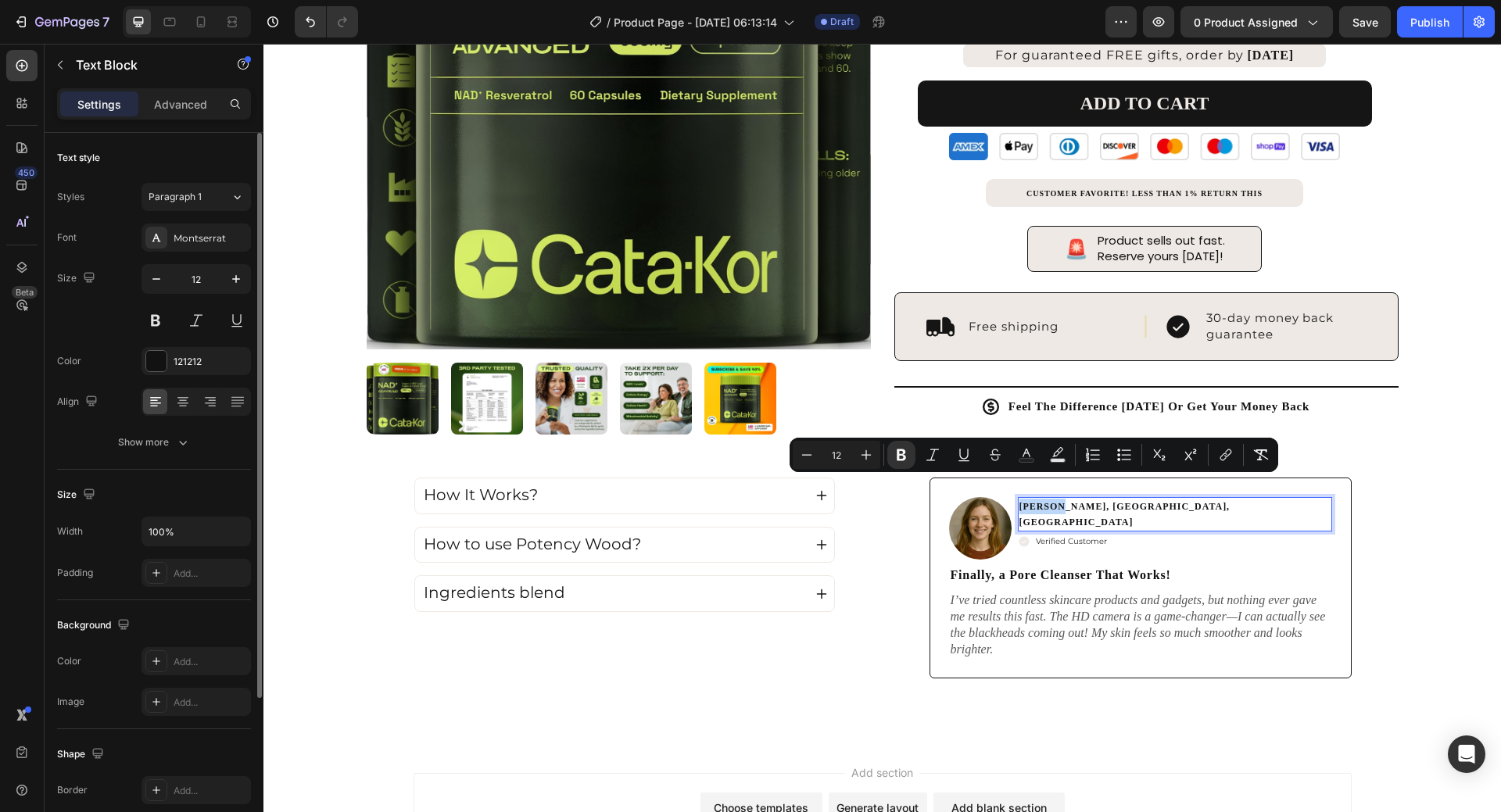
click at [1039, 501] on strong "Amanda Reynolds, Austin, TX" at bounding box center [1125, 514] width 211 height 27
drag, startPoint x: 1051, startPoint y: 482, endPoint x: 1015, endPoint y: 482, distance: 36.0
click at [1020, 501] on strong "Amanda Reynolds, Austin, TX" at bounding box center [1125, 514] width 211 height 27
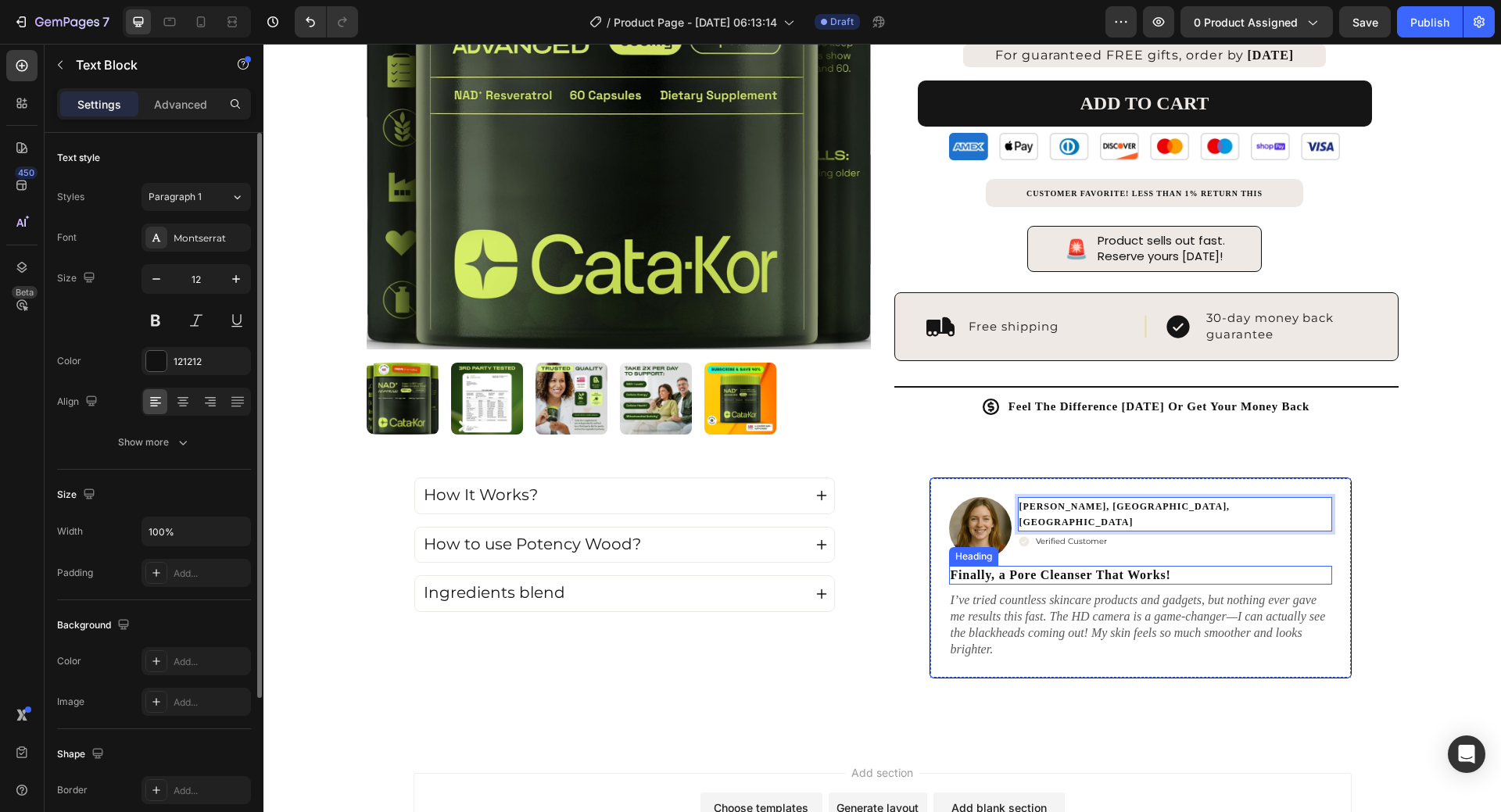
drag, startPoint x: 965, startPoint y: 526, endPoint x: 967, endPoint y: 509, distance: 17.1
click at [965, 547] on div "Heading" at bounding box center [973, 556] width 49 height 18
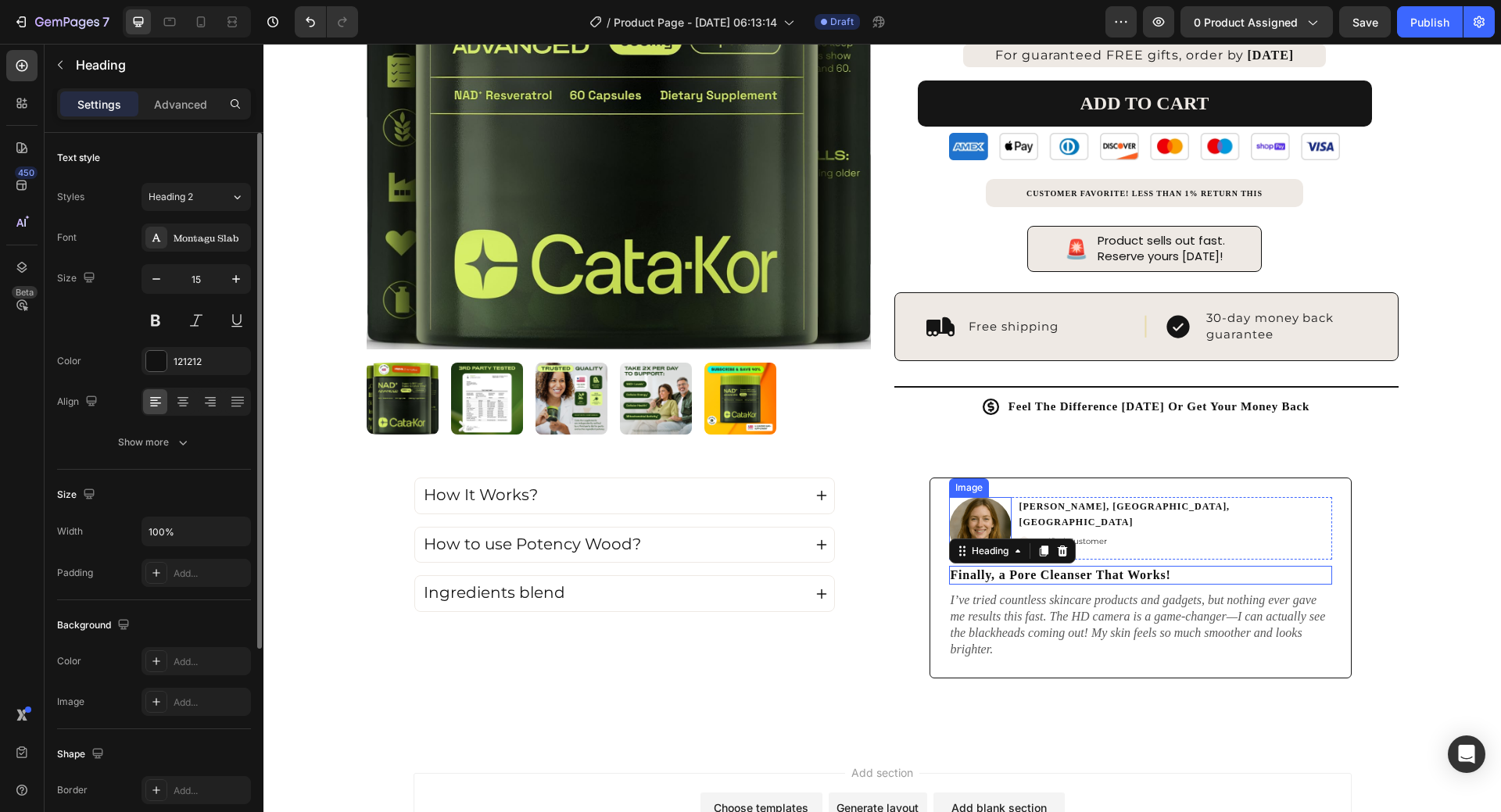
click at [967, 502] on img at bounding box center [980, 529] width 63 height 63
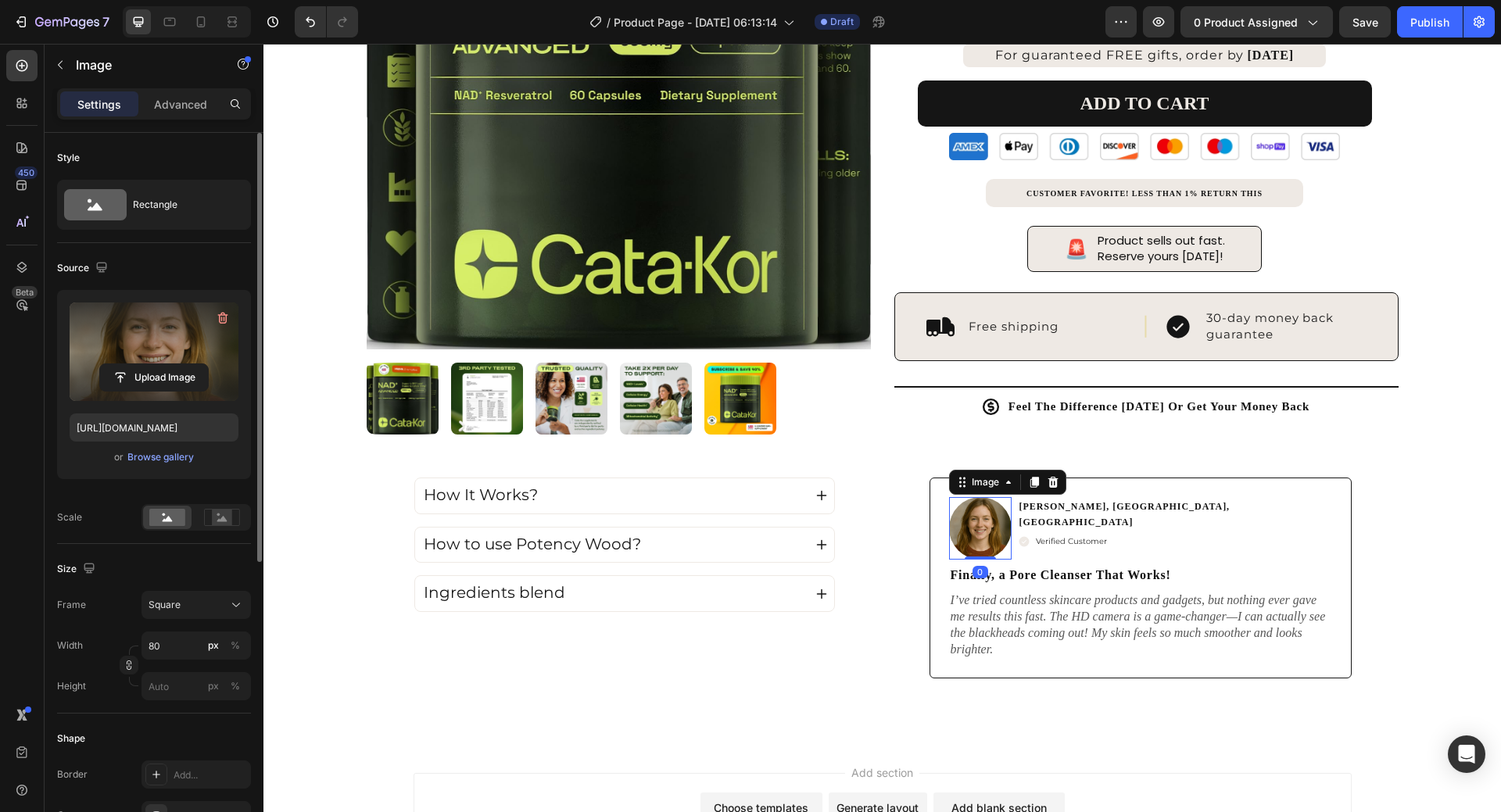
click at [176, 361] on label at bounding box center [153, 352] width 169 height 99
click at [176, 364] on input "file" at bounding box center [153, 377] width 108 height 27
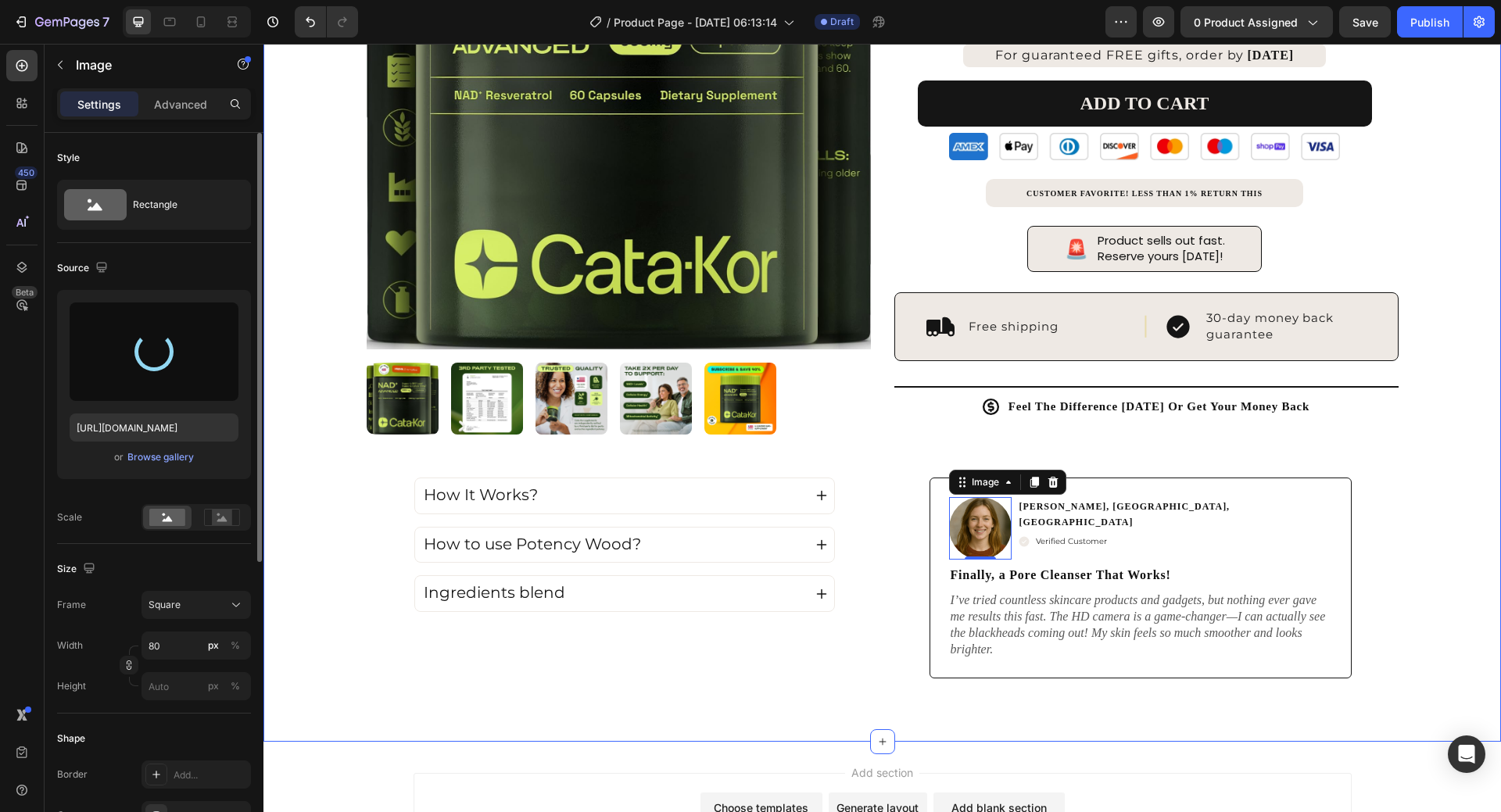
type input "https://cdn.shopify.com/s/files/1/0931/4720/1902/files/gempages_577868578863186…"
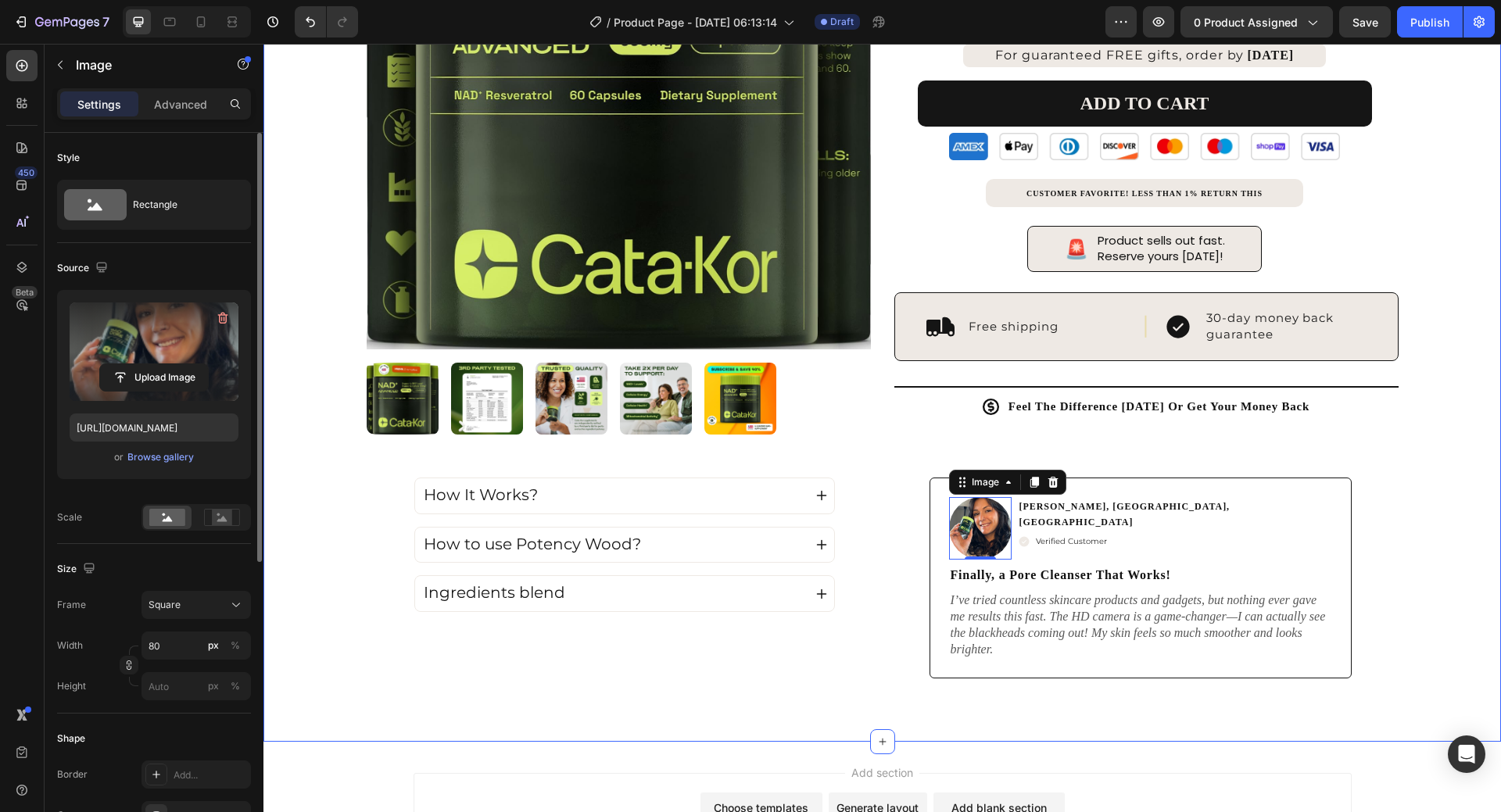
click at [1436, 483] on div "Product Images 4.7 Excellent | 2,300+ Reviews Text Block Icon Icon Icon Icon Ic…" at bounding box center [882, 165] width 1238 height 1155
